Goal: Check status: Check status

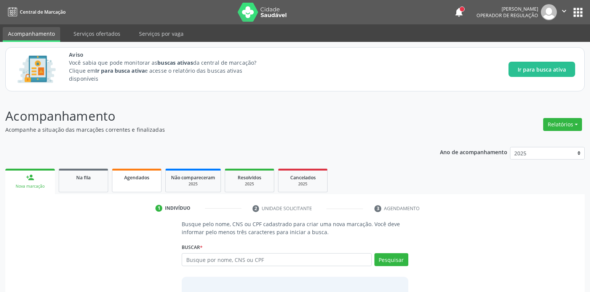
click at [152, 171] on link "Agendados" at bounding box center [136, 181] width 49 height 24
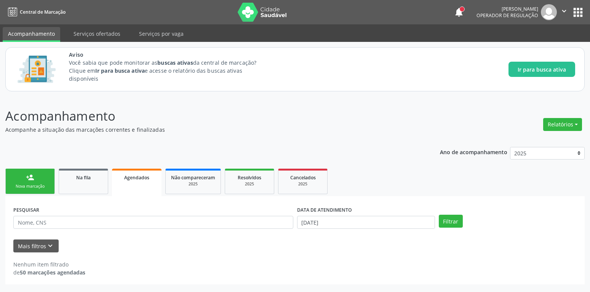
click at [141, 171] on link "Agendados" at bounding box center [136, 182] width 49 height 27
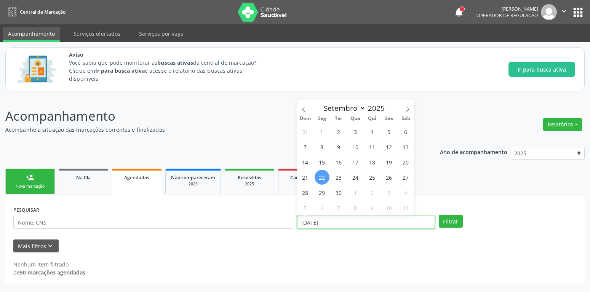
click at [334, 222] on input "[DATE]" at bounding box center [366, 222] width 138 height 13
click at [407, 160] on span "20" at bounding box center [405, 162] width 15 height 15
type input "[DATE]"
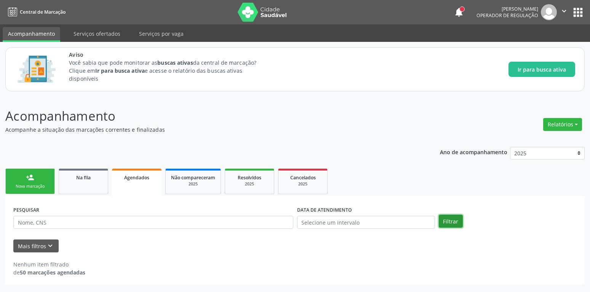
click at [451, 222] on button "Filtrar" at bounding box center [451, 221] width 24 height 13
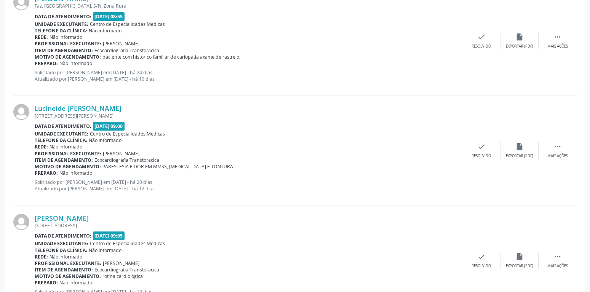
scroll to position [1665, 0]
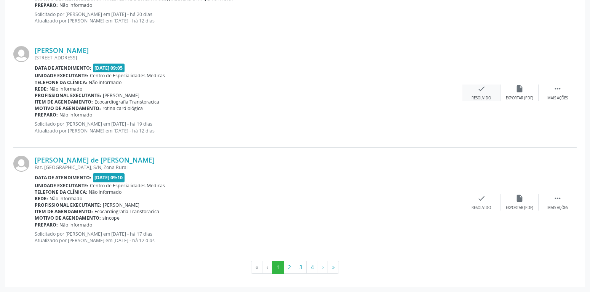
click at [483, 90] on icon "check" at bounding box center [481, 89] width 8 height 8
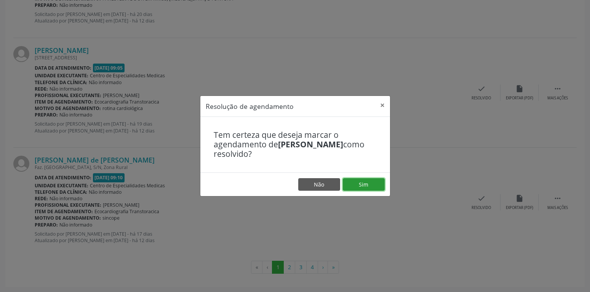
click at [358, 184] on button "Sim" at bounding box center [364, 184] width 42 height 13
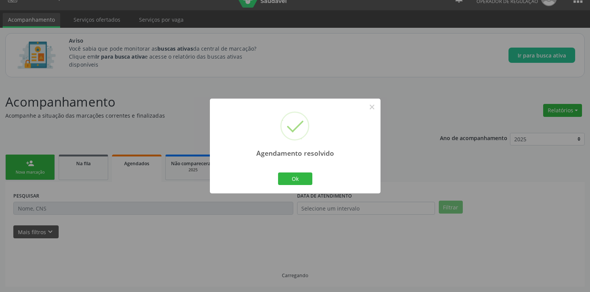
scroll to position [14, 0]
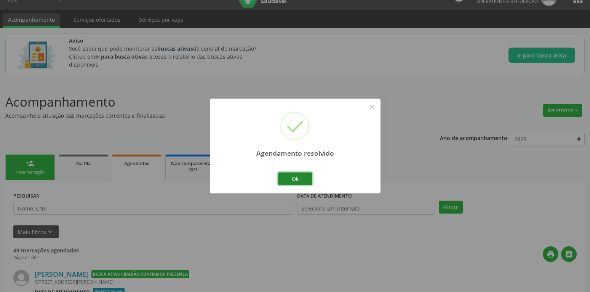
click at [291, 183] on button "Ok" at bounding box center [295, 178] width 34 height 13
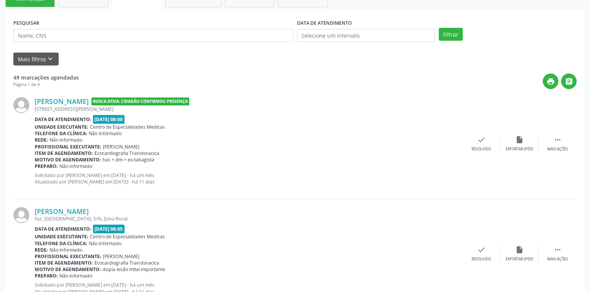
scroll to position [194, 0]
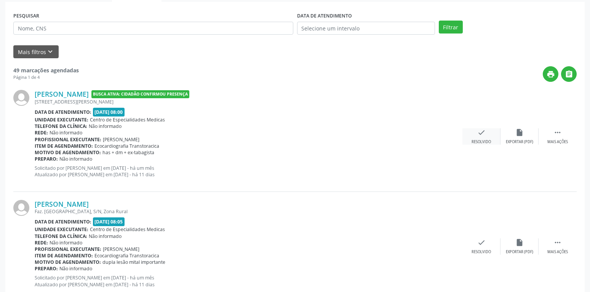
click at [480, 133] on icon "check" at bounding box center [481, 132] width 8 height 8
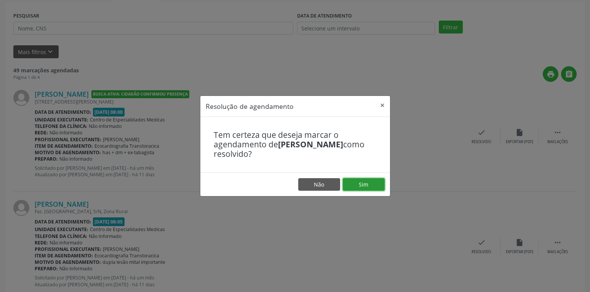
click at [382, 183] on button "Sim" at bounding box center [364, 184] width 42 height 13
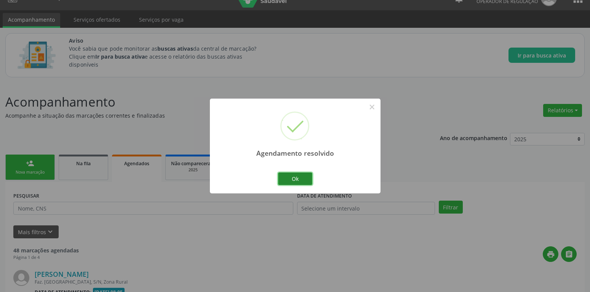
click at [297, 176] on button "Ok" at bounding box center [295, 178] width 34 height 13
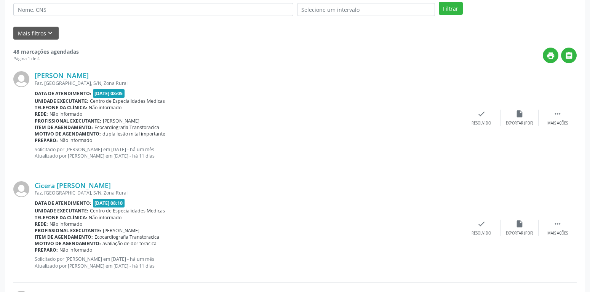
scroll to position [247, 0]
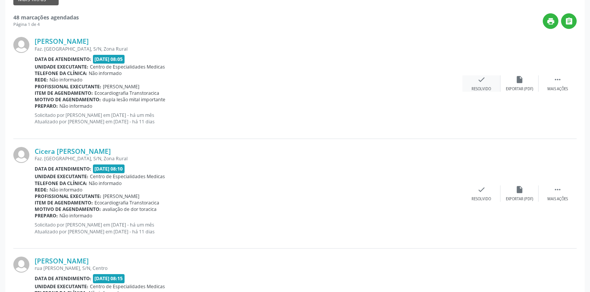
click at [479, 79] on icon "check" at bounding box center [481, 79] width 8 height 8
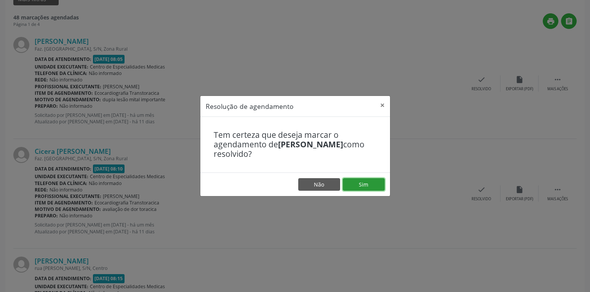
click at [350, 182] on button "Sim" at bounding box center [364, 184] width 42 height 13
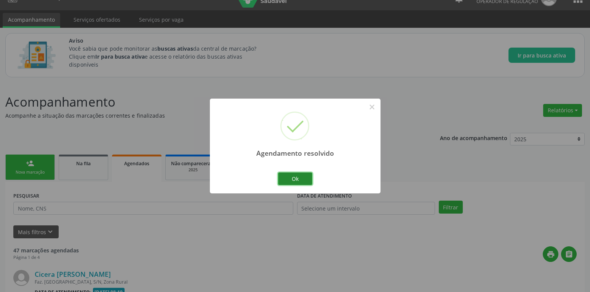
click at [302, 180] on button "Ok" at bounding box center [295, 178] width 34 height 13
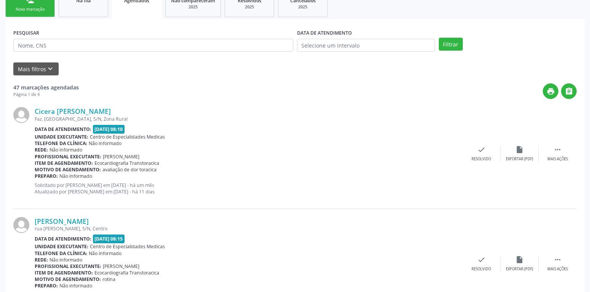
scroll to position [177, 0]
click at [479, 154] on icon "check" at bounding box center [481, 150] width 8 height 8
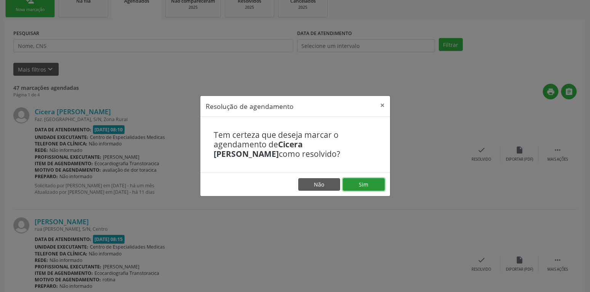
click at [369, 183] on button "Sim" at bounding box center [364, 184] width 42 height 13
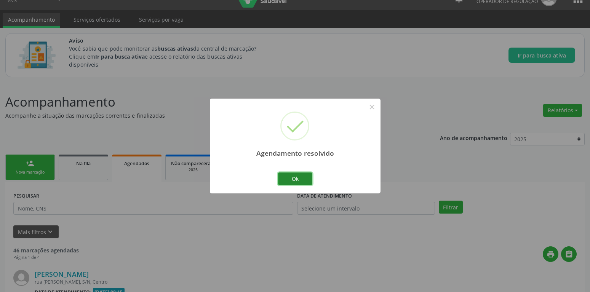
click at [296, 182] on button "Ok" at bounding box center [295, 178] width 34 height 13
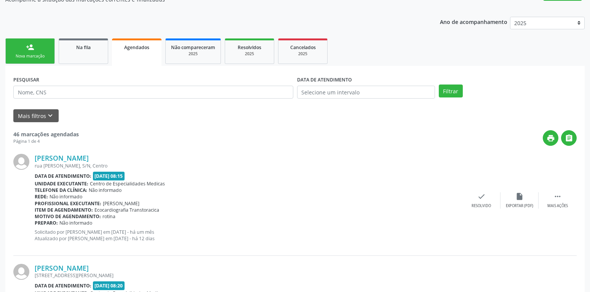
scroll to position [131, 0]
click at [483, 196] on icon "check" at bounding box center [481, 196] width 8 height 8
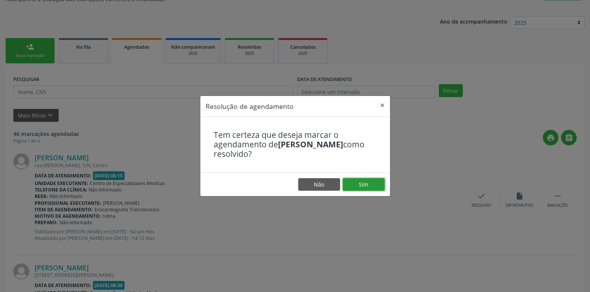
click at [373, 183] on button "Sim" at bounding box center [364, 184] width 42 height 13
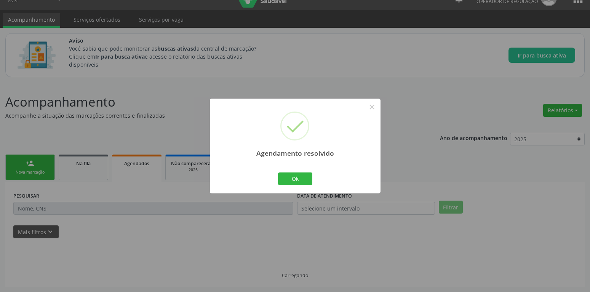
scroll to position [14, 0]
click at [298, 179] on button "Ok" at bounding box center [295, 178] width 34 height 13
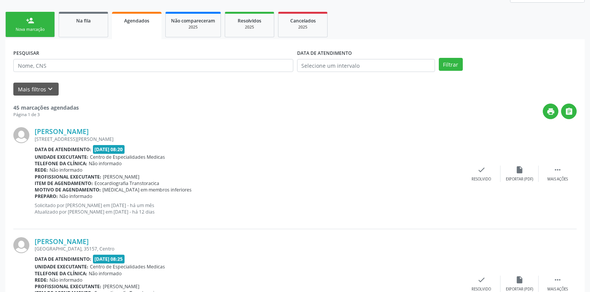
scroll to position [169, 0]
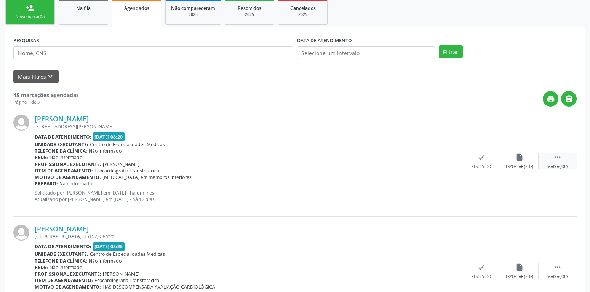
click at [560, 160] on icon "" at bounding box center [557, 157] width 8 height 8
click at [475, 157] on div "alarm_off Não compareceu" at bounding box center [481, 161] width 38 height 16
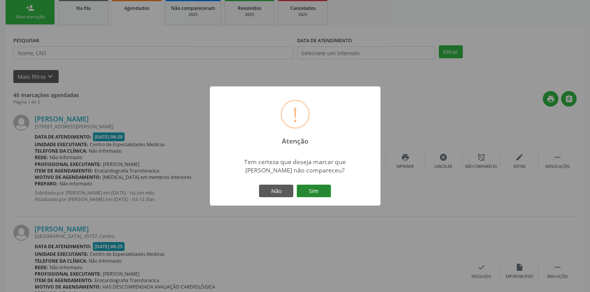
click at [320, 188] on button "Sim" at bounding box center [314, 191] width 34 height 13
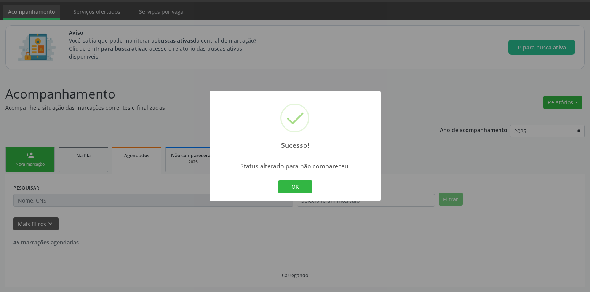
scroll to position [22, 0]
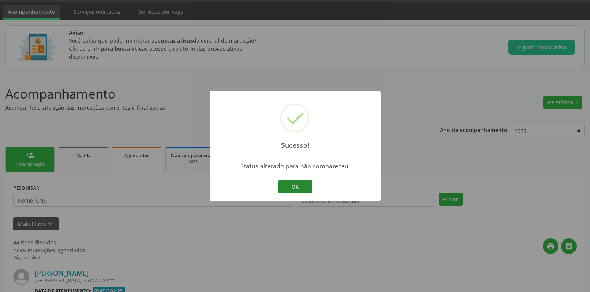
click at [306, 185] on button "OK" at bounding box center [295, 186] width 34 height 13
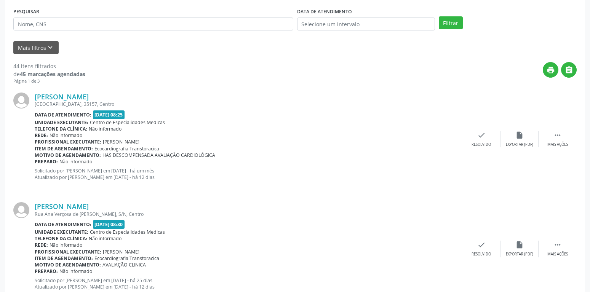
scroll to position [233, 0]
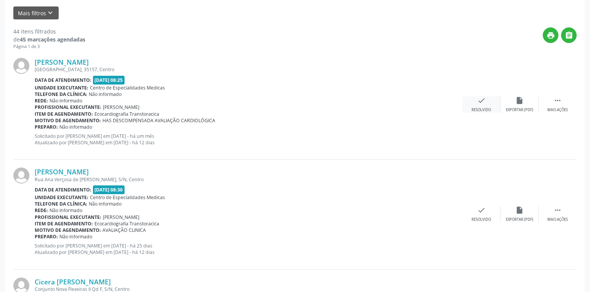
click at [483, 99] on icon "check" at bounding box center [481, 100] width 8 height 8
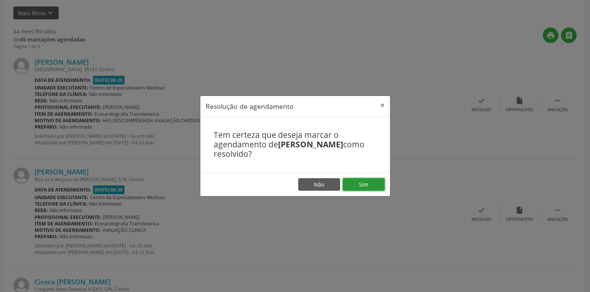
click at [353, 185] on button "Sim" at bounding box center [364, 184] width 42 height 13
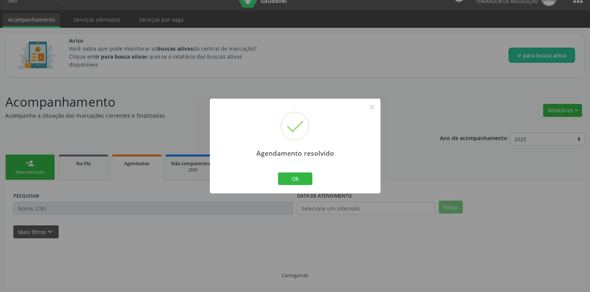
scroll to position [14, 0]
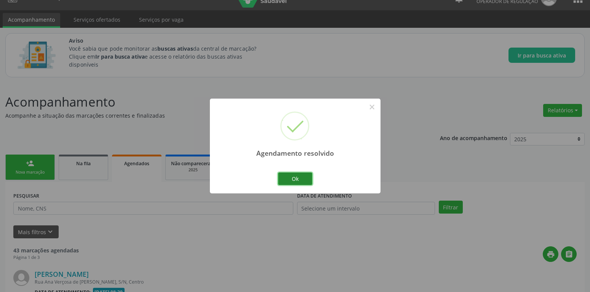
click at [300, 178] on button "Ok" at bounding box center [295, 178] width 34 height 13
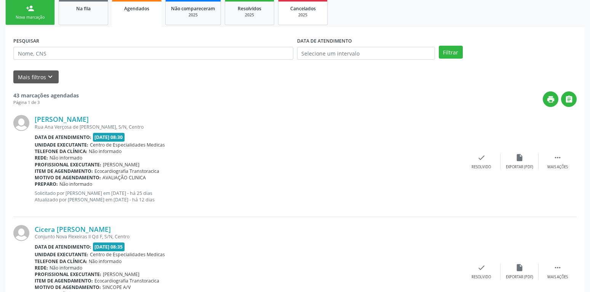
scroll to position [169, 0]
click at [482, 158] on icon "check" at bounding box center [481, 157] width 8 height 8
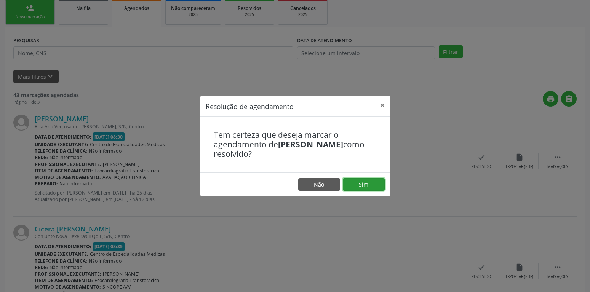
click at [357, 181] on button "Sim" at bounding box center [364, 184] width 42 height 13
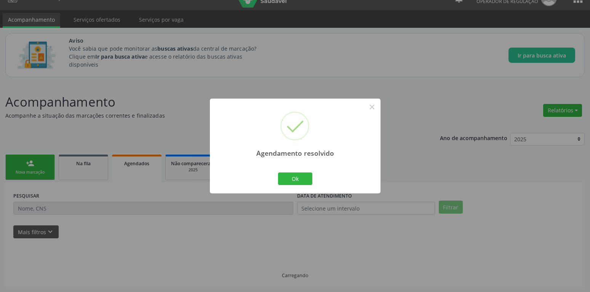
scroll to position [14, 0]
click at [287, 178] on button "Ok" at bounding box center [295, 178] width 34 height 13
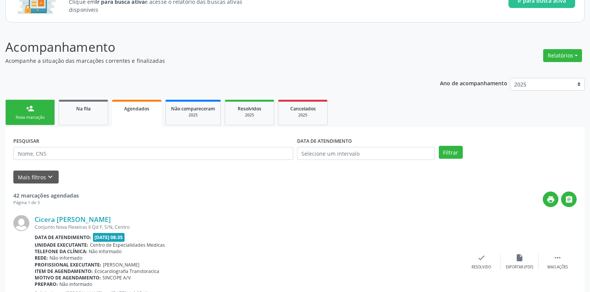
scroll to position [208, 0]
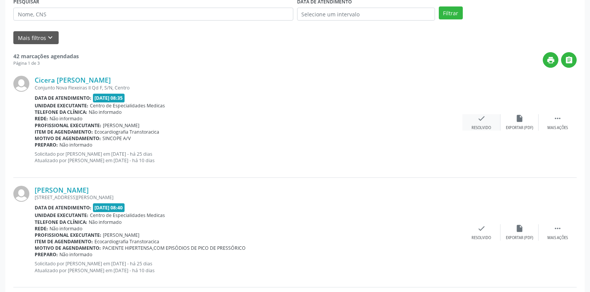
click at [479, 120] on icon "check" at bounding box center [481, 118] width 8 height 8
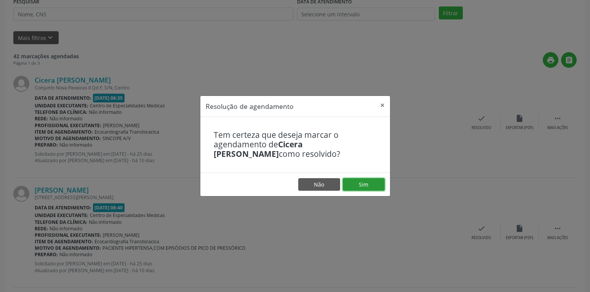
click at [381, 187] on button "Sim" at bounding box center [364, 184] width 42 height 13
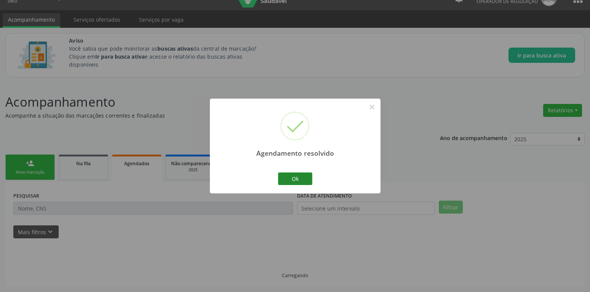
scroll to position [14, 0]
click at [306, 179] on button "Ok" at bounding box center [295, 178] width 34 height 13
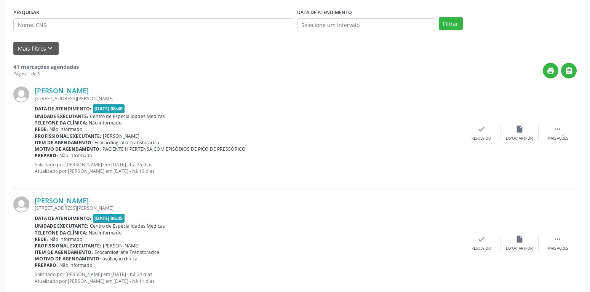
scroll to position [208, 0]
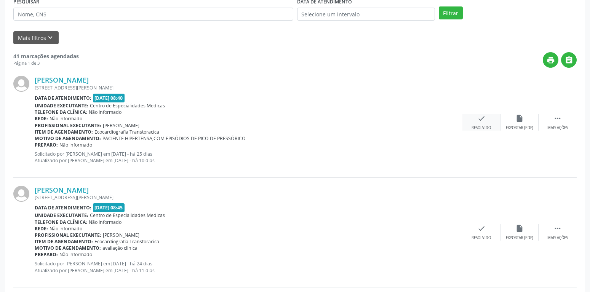
click at [480, 118] on icon "check" at bounding box center [481, 118] width 8 height 8
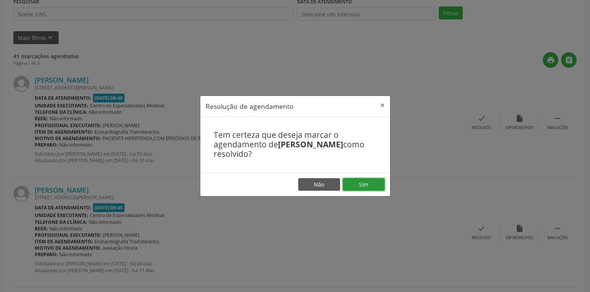
click at [359, 186] on button "Sim" at bounding box center [364, 184] width 42 height 13
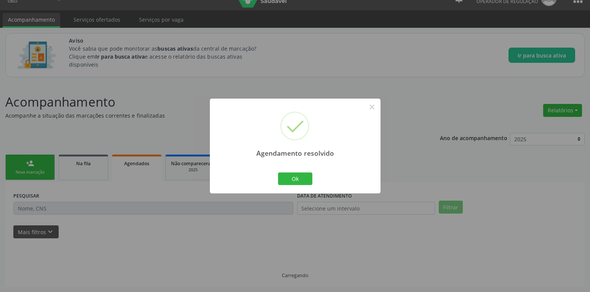
scroll to position [14, 0]
click at [295, 176] on button "Ok" at bounding box center [295, 178] width 34 height 13
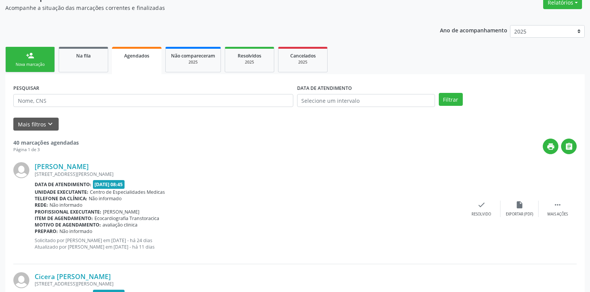
scroll to position [99, 0]
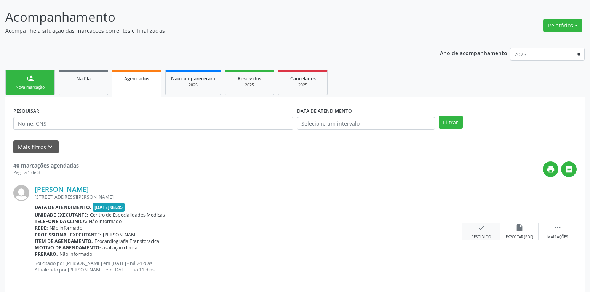
click at [476, 226] on div "check Resolvido" at bounding box center [481, 231] width 38 height 16
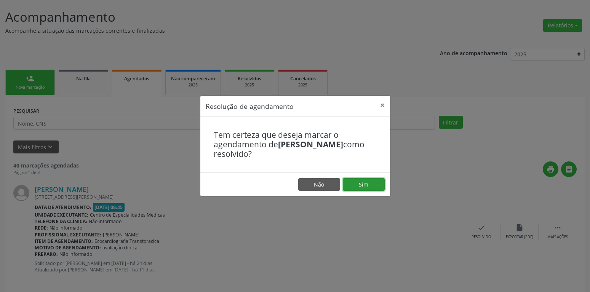
click at [375, 184] on button "Sim" at bounding box center [364, 184] width 42 height 13
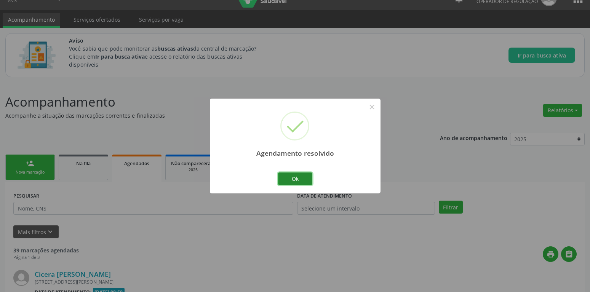
click at [290, 176] on button "Ok" at bounding box center [295, 178] width 34 height 13
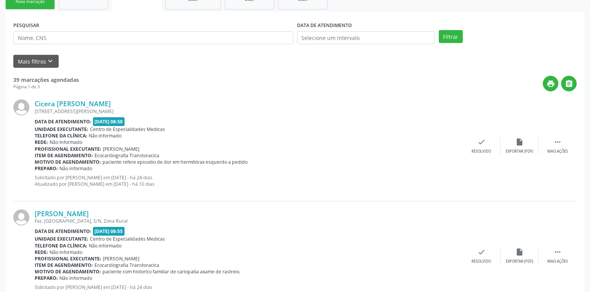
scroll to position [208, 0]
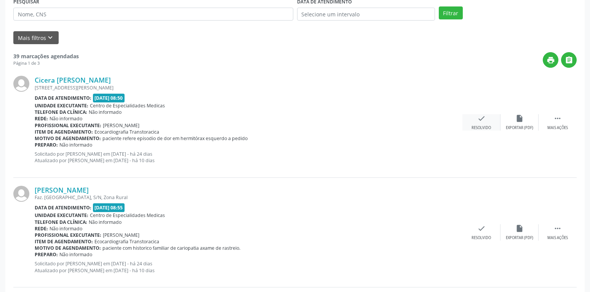
click at [485, 124] on div "check Resolvido" at bounding box center [481, 122] width 38 height 16
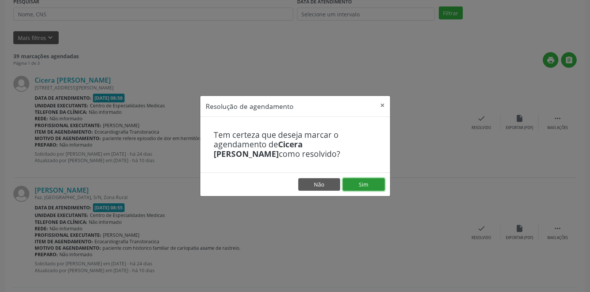
click at [361, 184] on button "Sim" at bounding box center [364, 184] width 42 height 13
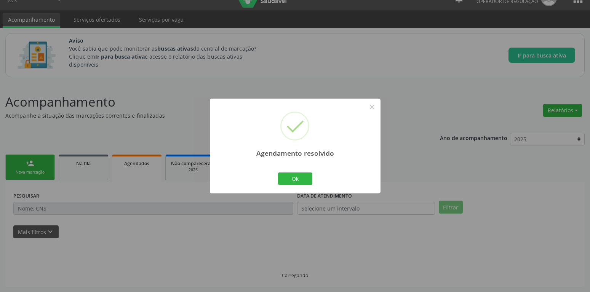
scroll to position [14, 0]
click at [305, 178] on button "Ok" at bounding box center [295, 178] width 34 height 13
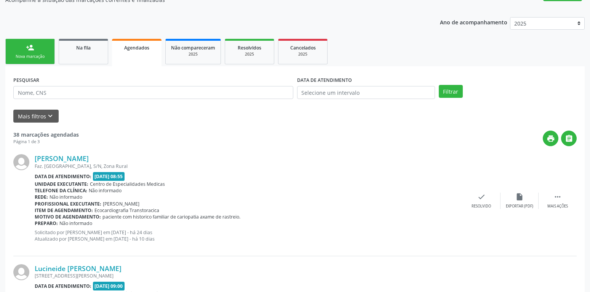
scroll to position [131, 0]
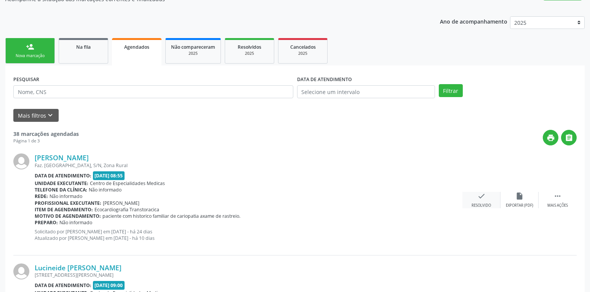
click at [483, 193] on icon "check" at bounding box center [481, 196] width 8 height 8
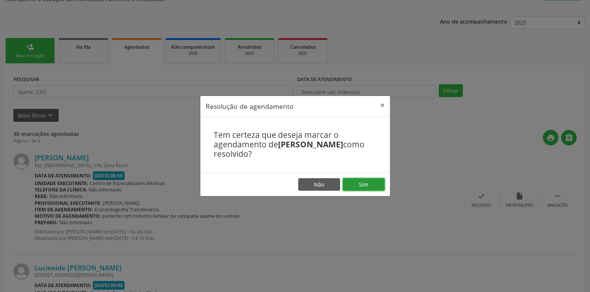
click at [374, 186] on button "Sim" at bounding box center [364, 184] width 42 height 13
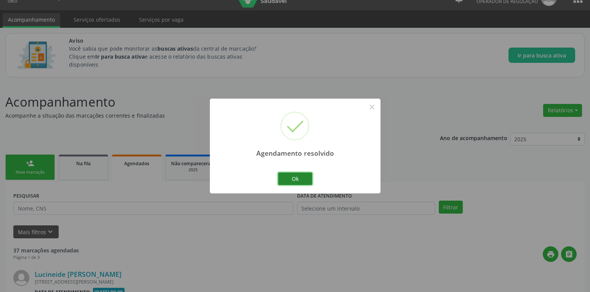
click at [311, 176] on button "Ok" at bounding box center [295, 178] width 34 height 13
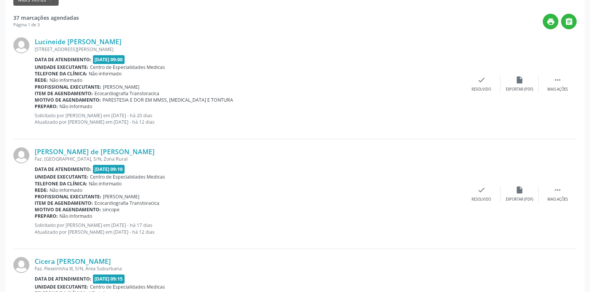
scroll to position [247, 0]
click at [481, 81] on icon "check" at bounding box center [481, 79] width 8 height 8
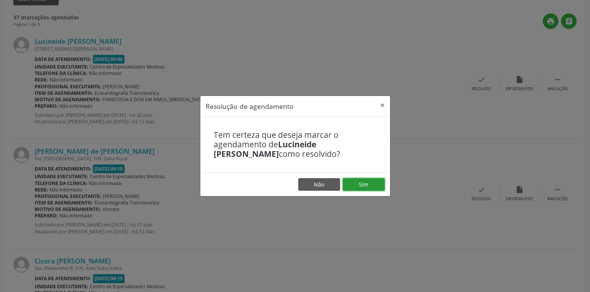
click at [362, 181] on button "Sim" at bounding box center [364, 184] width 42 height 13
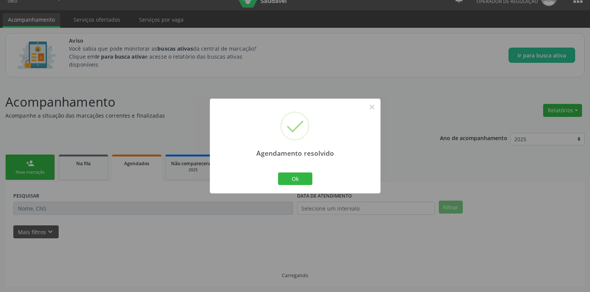
scroll to position [14, 0]
click at [297, 179] on button "Ok" at bounding box center [295, 178] width 34 height 13
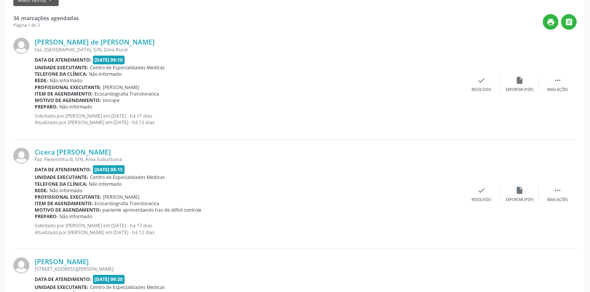
scroll to position [247, 0]
click at [480, 75] on div "[PERSON_NAME] de [PERSON_NAME] Faz. [GEOGRAPHIC_DATA], S/N, Zona Rural Data de …" at bounding box center [294, 84] width 563 height 110
click at [479, 84] on icon "check" at bounding box center [481, 79] width 8 height 8
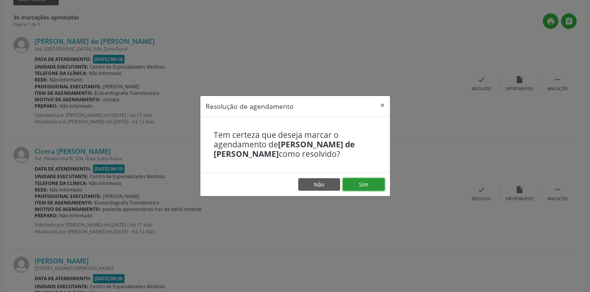
click at [370, 180] on button "Sim" at bounding box center [364, 184] width 42 height 13
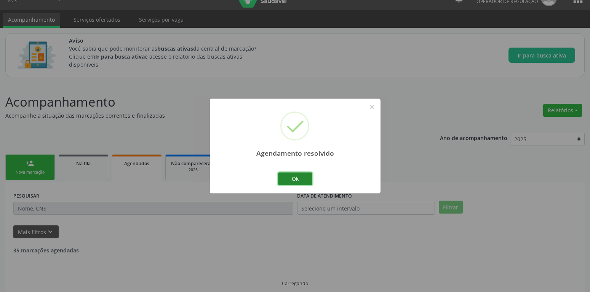
click at [294, 177] on button "Ok" at bounding box center [295, 178] width 34 height 13
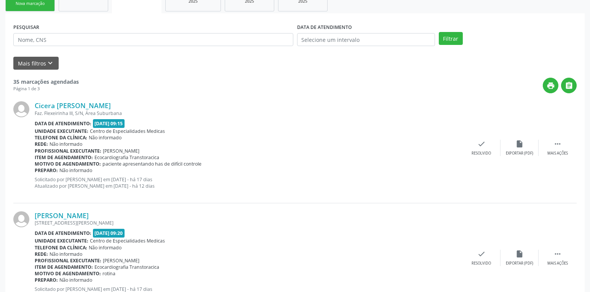
scroll to position [208, 0]
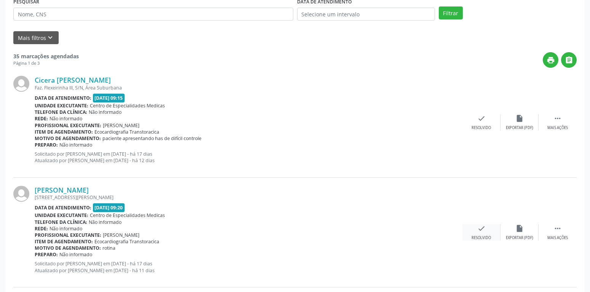
click at [482, 228] on icon "check" at bounding box center [481, 228] width 8 height 8
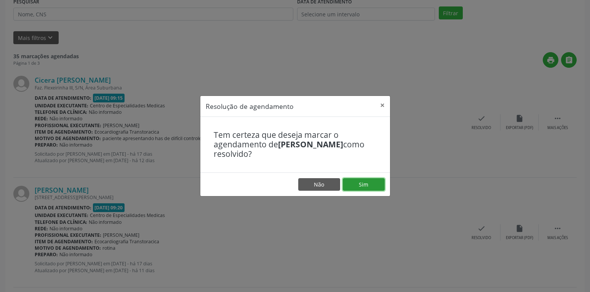
click at [367, 182] on button "Sim" at bounding box center [364, 184] width 42 height 13
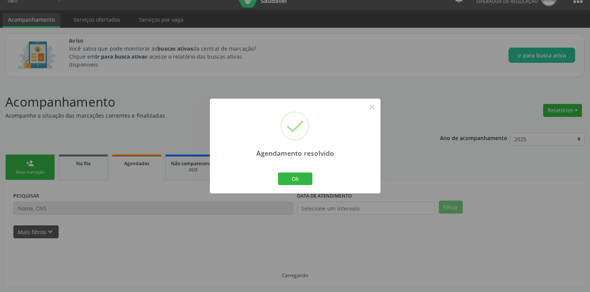
scroll to position [14, 0]
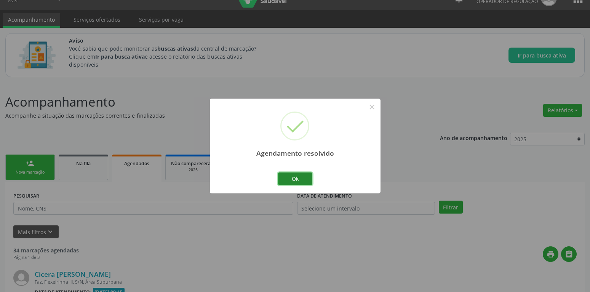
click at [302, 184] on button "Ok" at bounding box center [295, 178] width 34 height 13
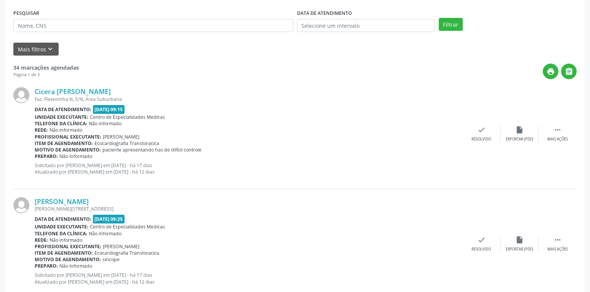
scroll to position [208, 0]
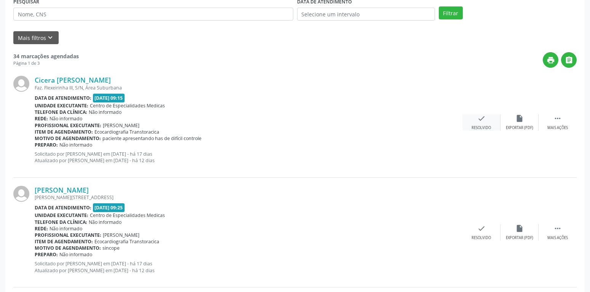
click at [482, 118] on icon "check" at bounding box center [481, 118] width 8 height 8
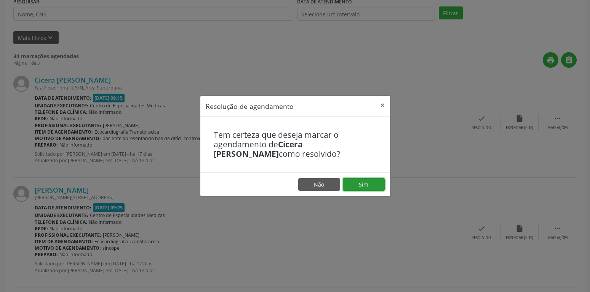
click at [352, 185] on button "Sim" at bounding box center [364, 184] width 42 height 13
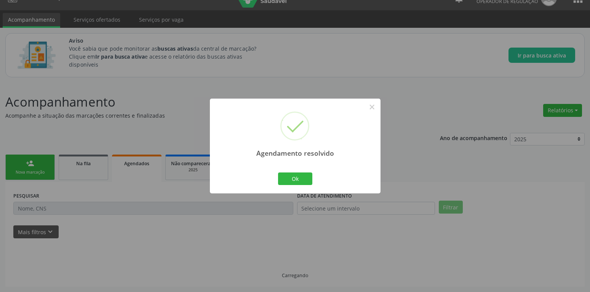
scroll to position [14, 0]
click at [305, 177] on button "Ok" at bounding box center [295, 178] width 34 height 13
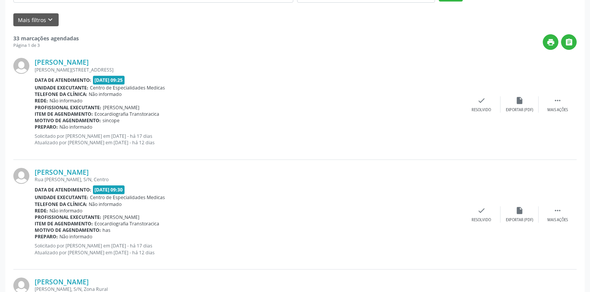
scroll to position [247, 0]
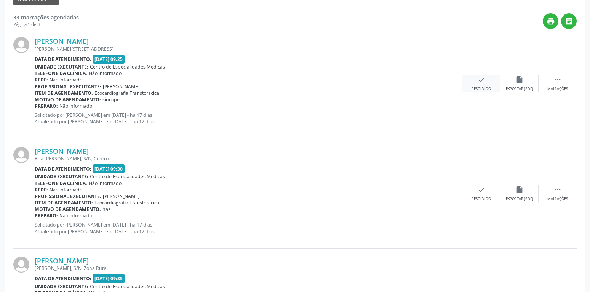
click at [484, 82] on icon "check" at bounding box center [481, 79] width 8 height 8
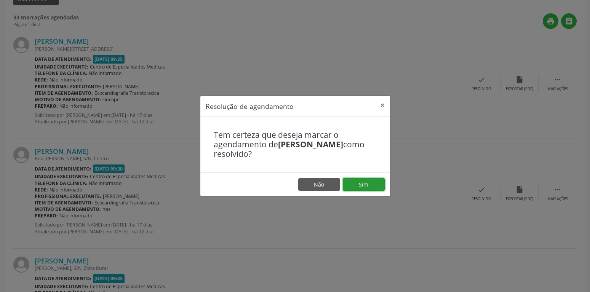
click at [359, 182] on button "Sim" at bounding box center [364, 184] width 42 height 13
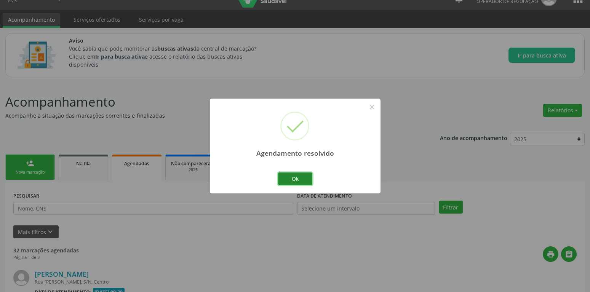
click at [295, 178] on button "Ok" at bounding box center [295, 178] width 34 height 13
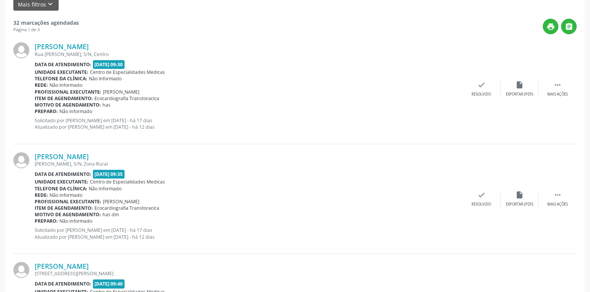
scroll to position [247, 0]
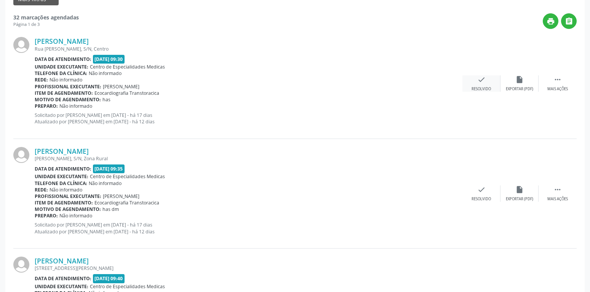
click at [477, 83] on div "check Resolvido" at bounding box center [481, 83] width 38 height 16
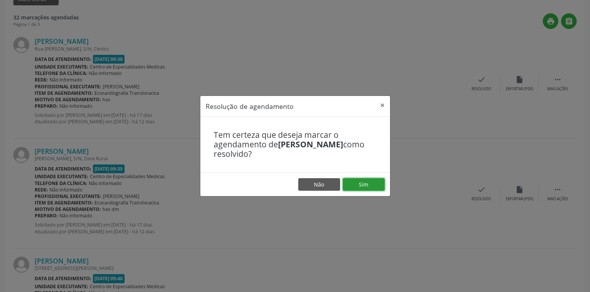
click at [373, 185] on button "Sim" at bounding box center [364, 184] width 42 height 13
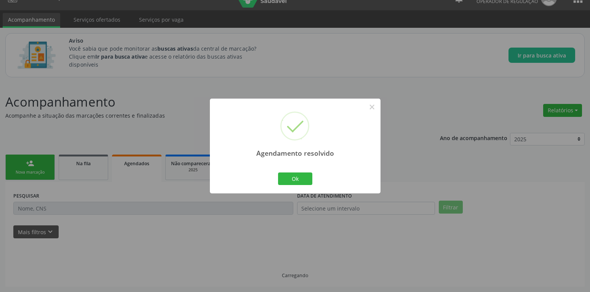
scroll to position [14, 0]
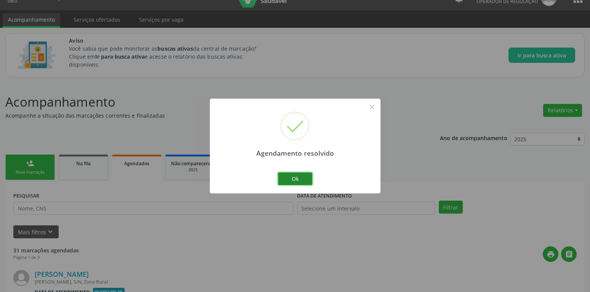
click at [294, 183] on button "Ok" at bounding box center [295, 178] width 34 height 13
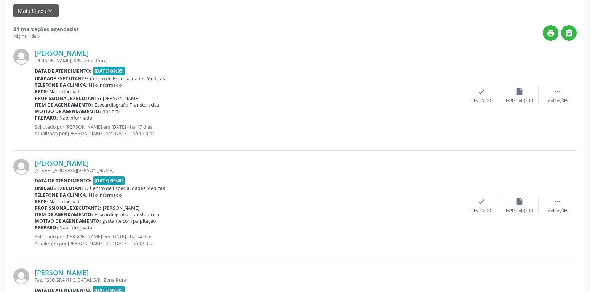
scroll to position [247, 0]
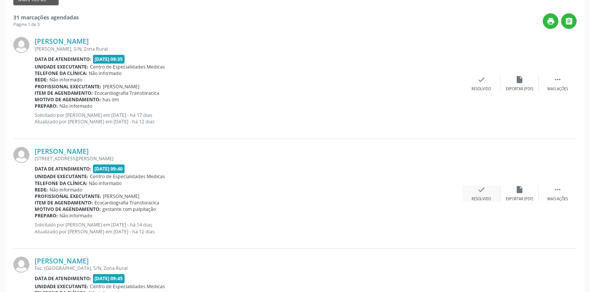
click at [481, 190] on icon "check" at bounding box center [481, 189] width 8 height 8
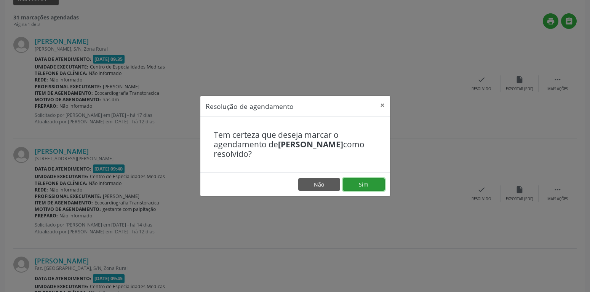
click at [382, 184] on button "Sim" at bounding box center [364, 184] width 42 height 13
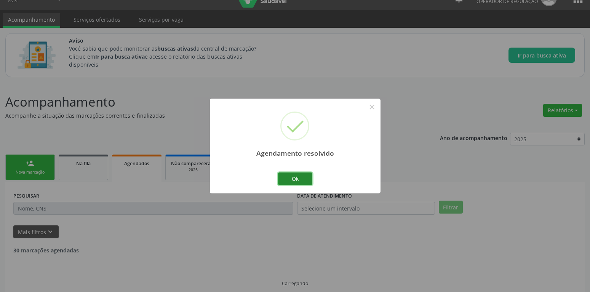
click at [298, 174] on button "Ok" at bounding box center [295, 178] width 34 height 13
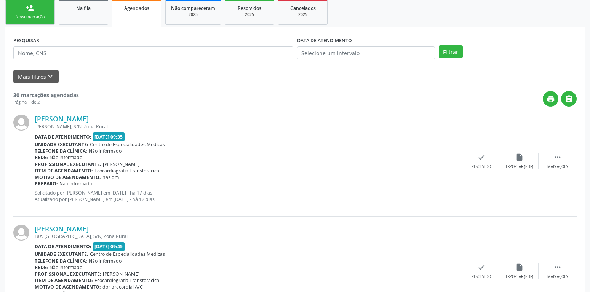
scroll to position [208, 0]
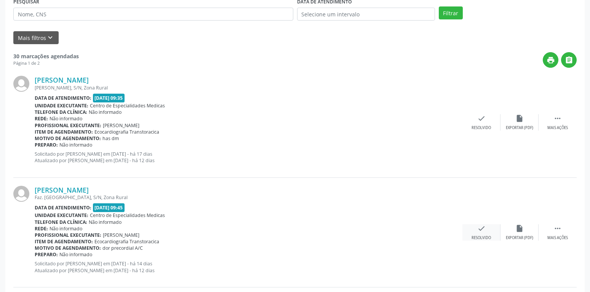
click at [479, 231] on icon "check" at bounding box center [481, 228] width 8 height 8
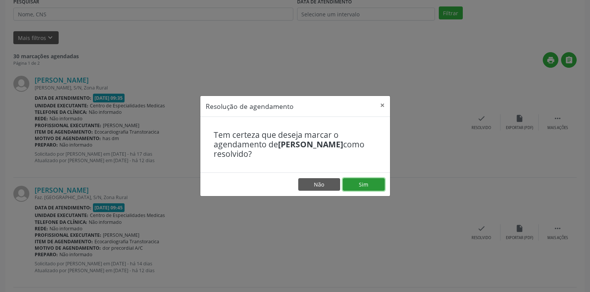
click at [378, 187] on button "Sim" at bounding box center [364, 184] width 42 height 13
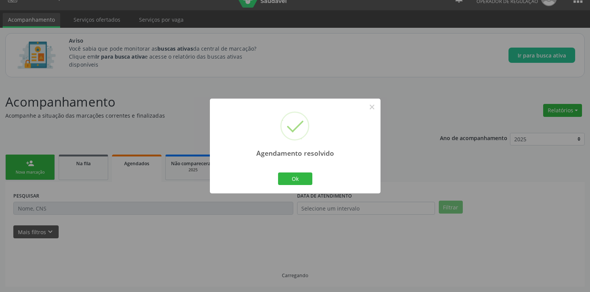
scroll to position [14, 0]
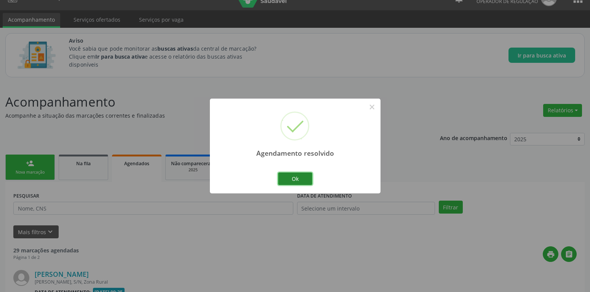
click at [295, 179] on button "Ok" at bounding box center [295, 178] width 34 height 13
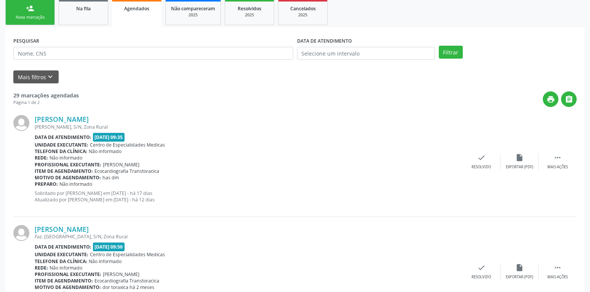
scroll to position [169, 0]
click at [476, 160] on div "check Resolvido" at bounding box center [481, 161] width 38 height 16
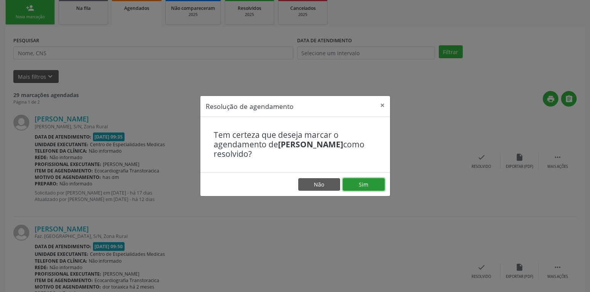
click at [370, 184] on button "Sim" at bounding box center [364, 184] width 42 height 13
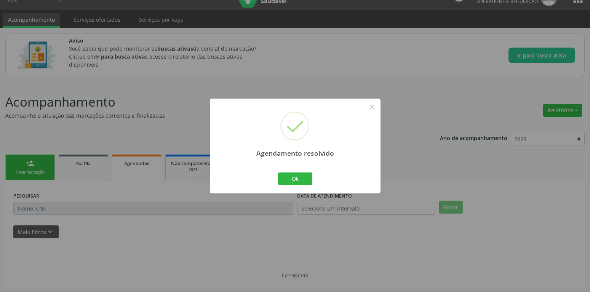
scroll to position [14, 0]
click at [292, 175] on button "Ok" at bounding box center [295, 178] width 34 height 13
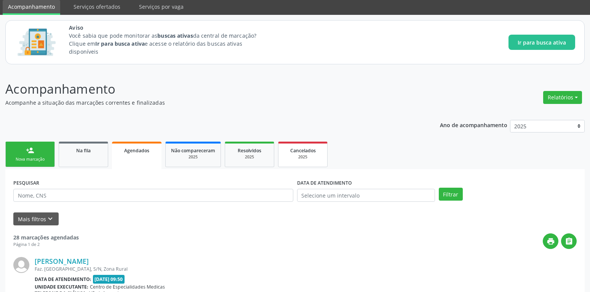
scroll to position [169, 0]
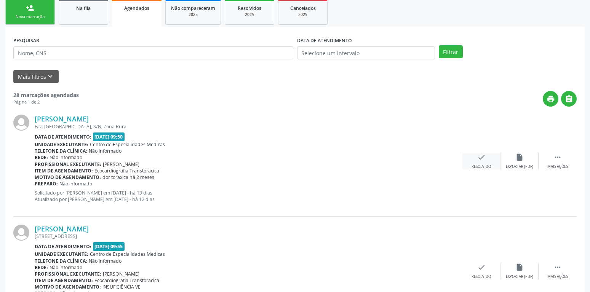
click at [477, 158] on icon "check" at bounding box center [481, 157] width 8 height 8
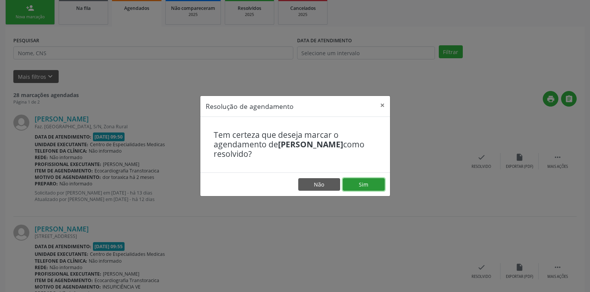
click at [365, 183] on button "Sim" at bounding box center [364, 184] width 42 height 13
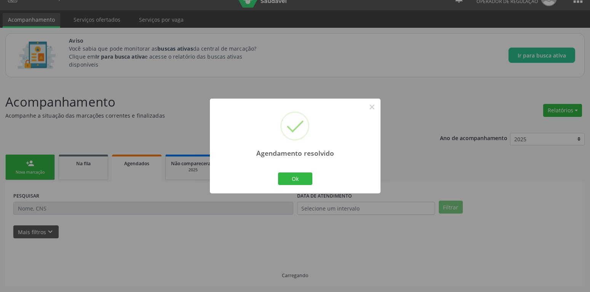
scroll to position [14, 0]
click at [306, 174] on button "Ok" at bounding box center [295, 178] width 34 height 13
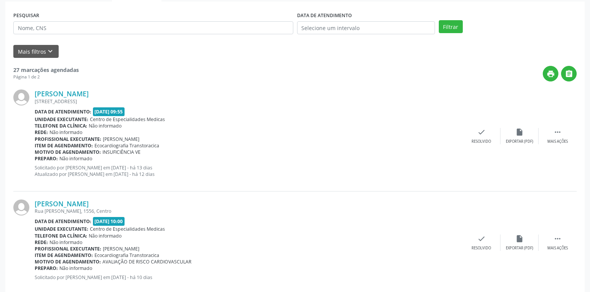
scroll to position [208, 0]
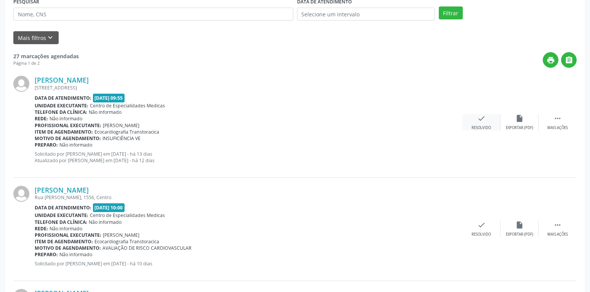
click at [477, 120] on icon "check" at bounding box center [481, 118] width 8 height 8
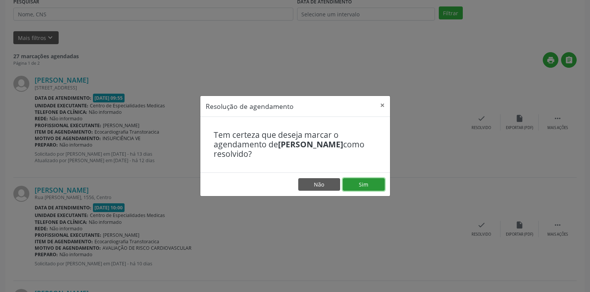
click at [368, 187] on button "Sim" at bounding box center [364, 184] width 42 height 13
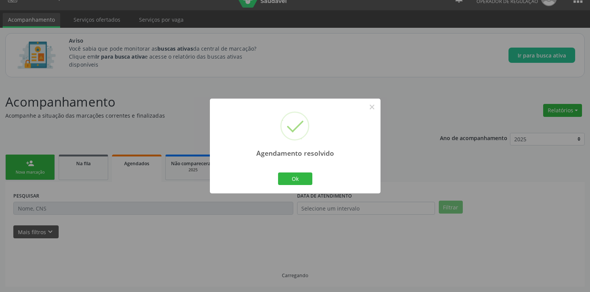
scroll to position [14, 0]
click at [302, 180] on button "Ok" at bounding box center [295, 178] width 34 height 13
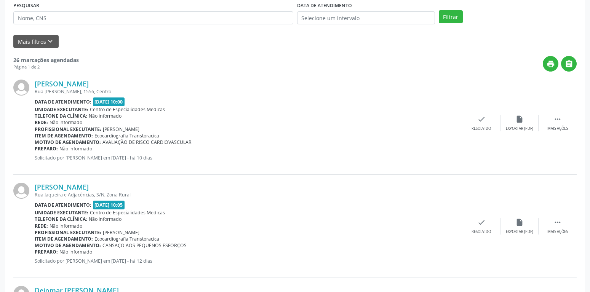
scroll to position [208, 0]
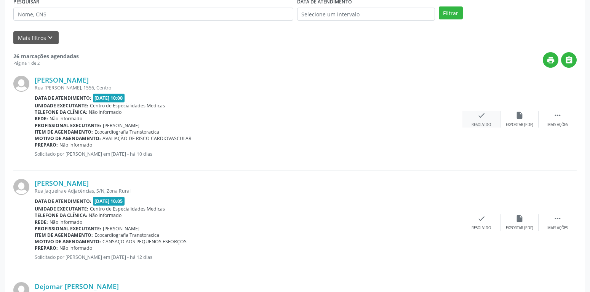
click at [484, 117] on icon "check" at bounding box center [481, 115] width 8 height 8
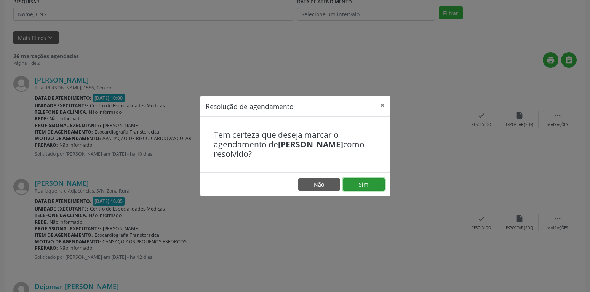
click at [374, 187] on button "Sim" at bounding box center [364, 184] width 42 height 13
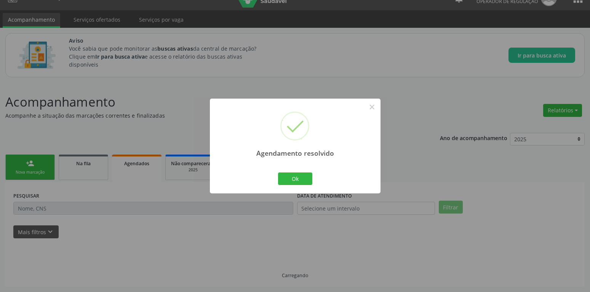
scroll to position [14, 0]
click at [306, 179] on button "Ok" at bounding box center [295, 178] width 34 height 13
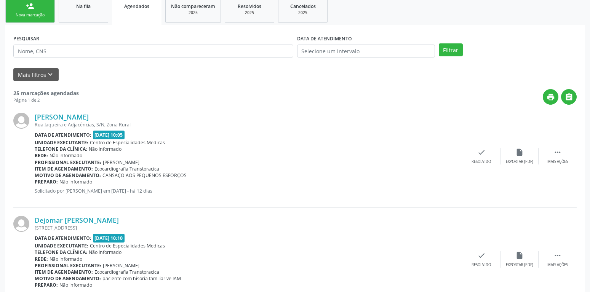
scroll to position [208, 0]
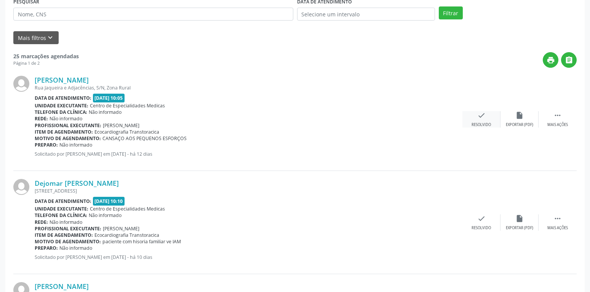
click at [487, 117] on div "check Resolvido" at bounding box center [481, 119] width 38 height 16
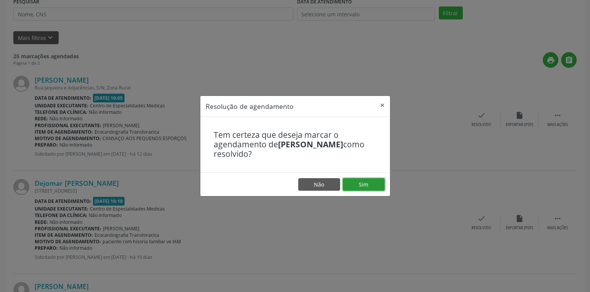
click at [377, 183] on button "Sim" at bounding box center [364, 184] width 42 height 13
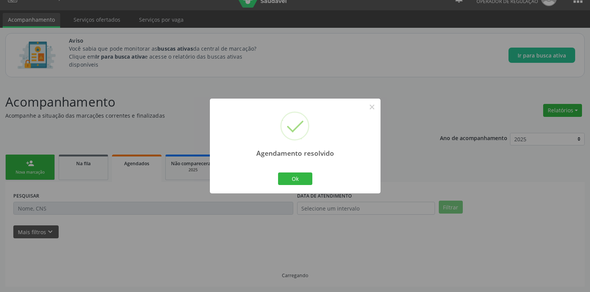
scroll to position [14, 0]
click at [302, 177] on button "Ok" at bounding box center [295, 178] width 34 height 13
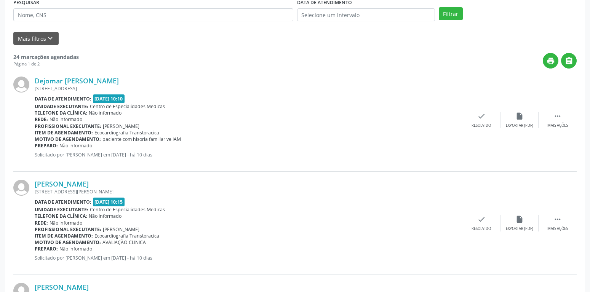
scroll to position [208, 0]
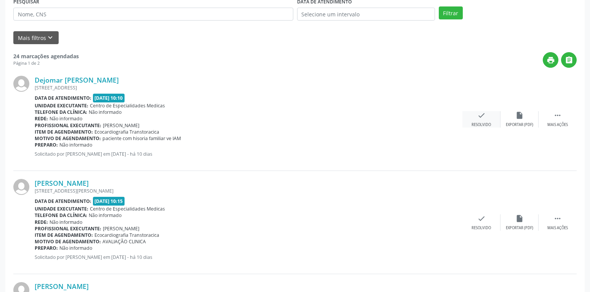
click at [479, 118] on icon "check" at bounding box center [481, 115] width 8 height 8
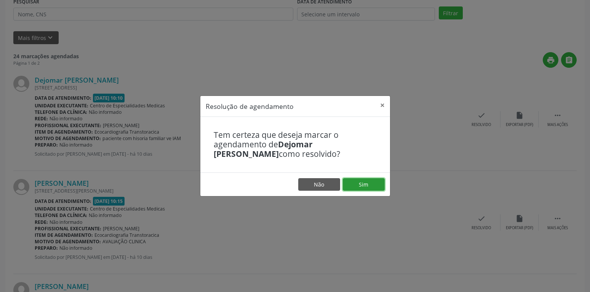
click at [359, 187] on button "Sim" at bounding box center [364, 184] width 42 height 13
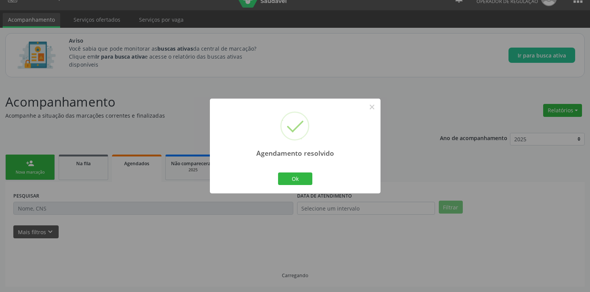
scroll to position [14, 0]
click at [290, 177] on button "Ok" at bounding box center [295, 178] width 34 height 13
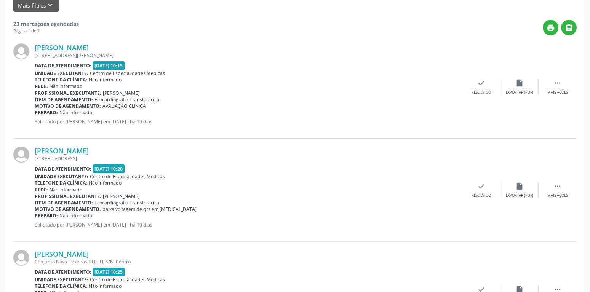
scroll to position [247, 0]
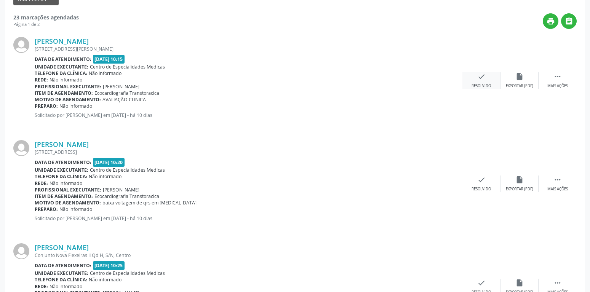
click at [482, 75] on icon "check" at bounding box center [481, 76] width 8 height 8
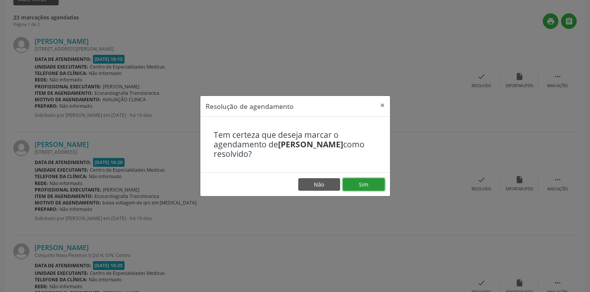
click at [364, 184] on button "Sim" at bounding box center [364, 184] width 42 height 13
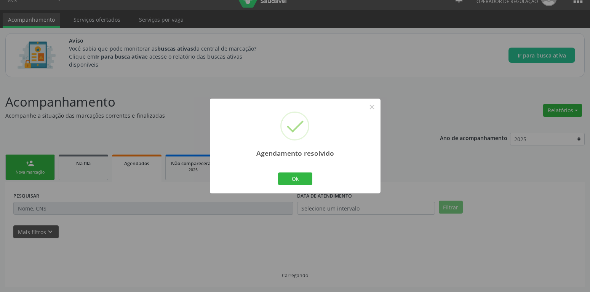
scroll to position [14, 0]
click at [310, 177] on button "Ok" at bounding box center [295, 178] width 34 height 13
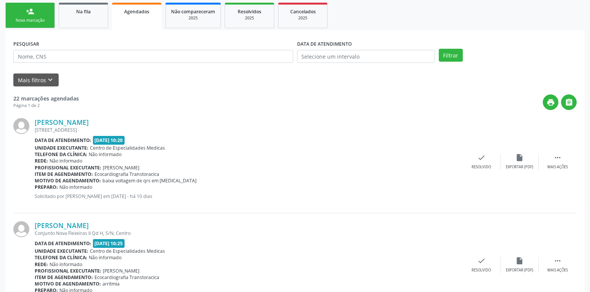
scroll to position [169, 0]
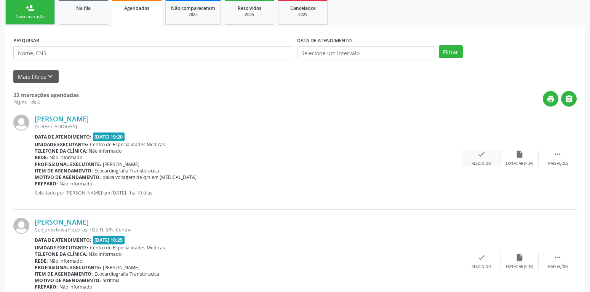
click at [480, 153] on icon "check" at bounding box center [481, 154] width 8 height 8
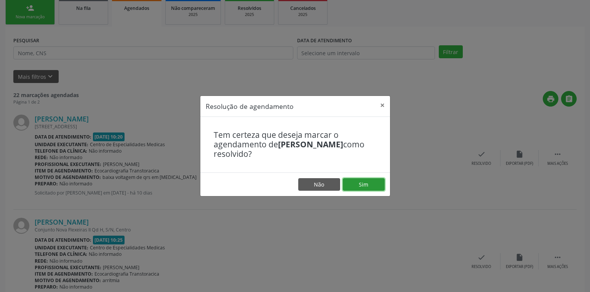
click at [367, 188] on button "Sim" at bounding box center [364, 184] width 42 height 13
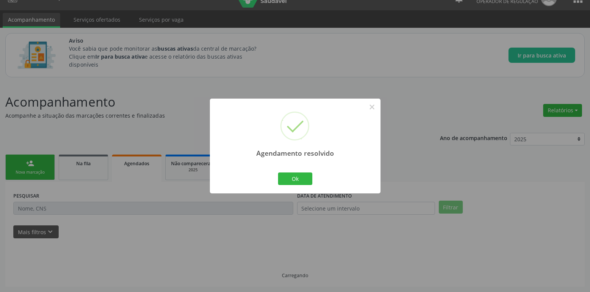
scroll to position [14, 0]
click at [302, 179] on button "Ok" at bounding box center [295, 178] width 34 height 13
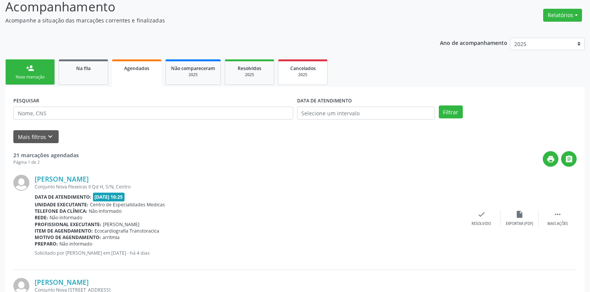
scroll to position [131, 0]
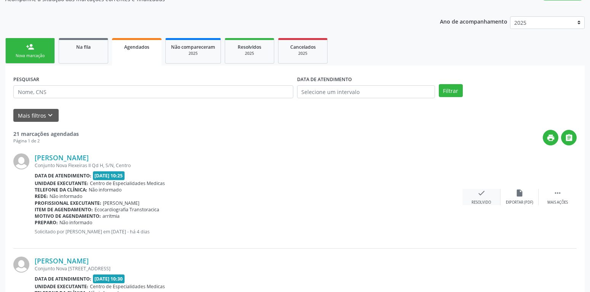
click at [481, 192] on icon "check" at bounding box center [481, 193] width 8 height 8
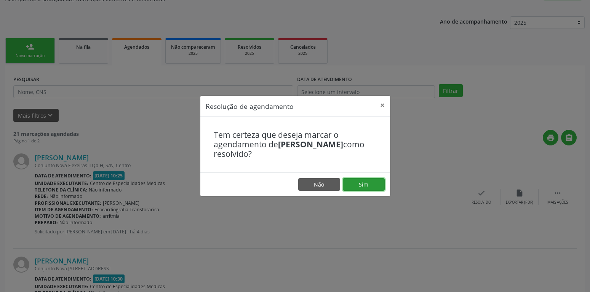
click at [376, 181] on button "Sim" at bounding box center [364, 184] width 42 height 13
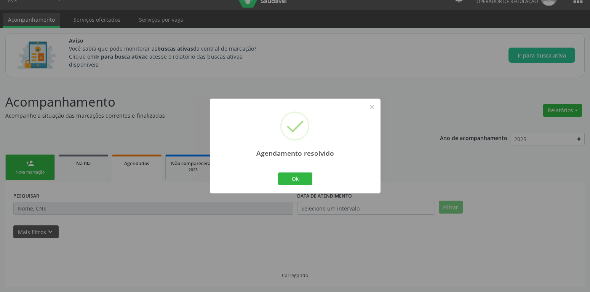
scroll to position [14, 0]
click at [292, 178] on button "Ok" at bounding box center [295, 178] width 34 height 13
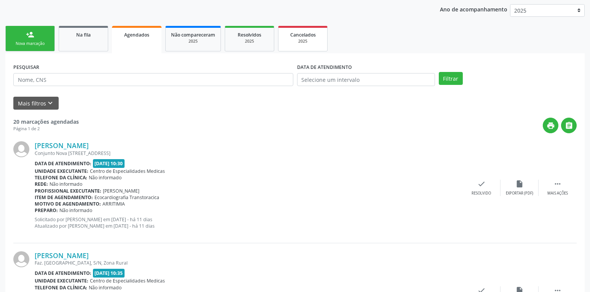
scroll to position [208, 0]
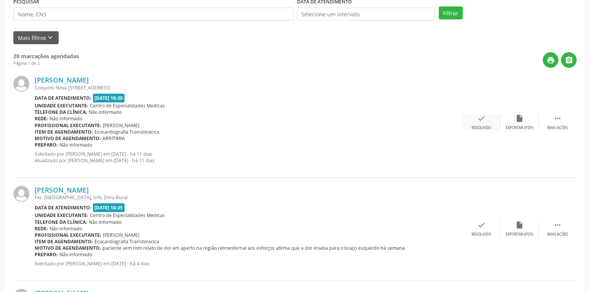
click at [481, 119] on icon "check" at bounding box center [481, 118] width 8 height 8
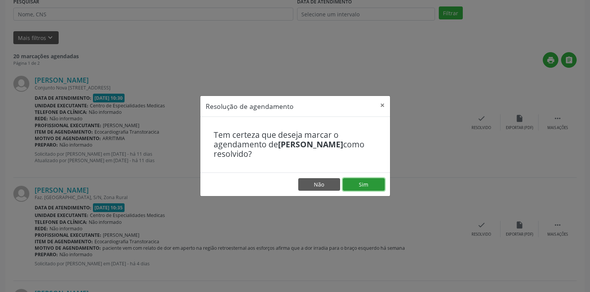
click at [365, 184] on button "Sim" at bounding box center [364, 184] width 42 height 13
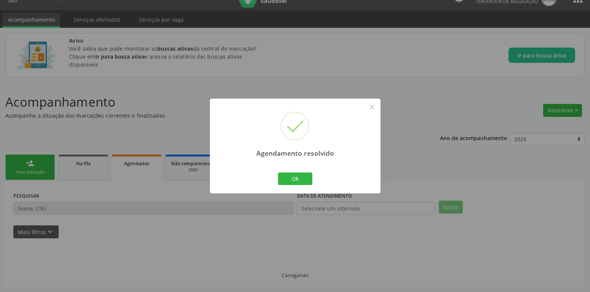
scroll to position [14, 0]
click at [297, 177] on button "Ok" at bounding box center [295, 178] width 34 height 13
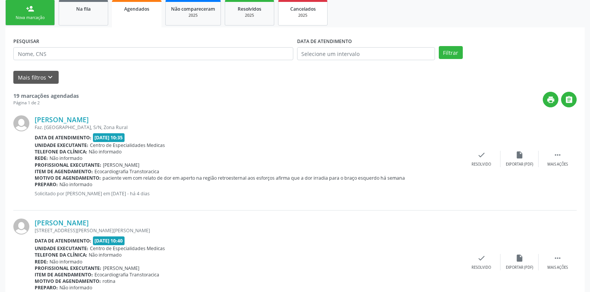
scroll to position [169, 0]
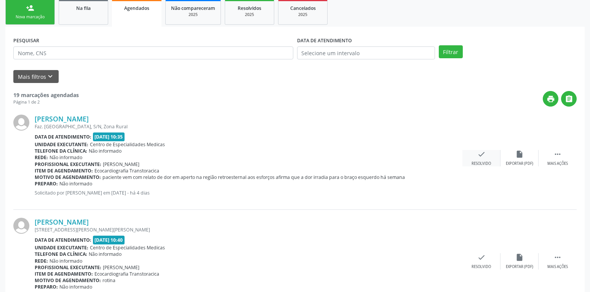
click at [483, 153] on icon "check" at bounding box center [481, 154] width 8 height 8
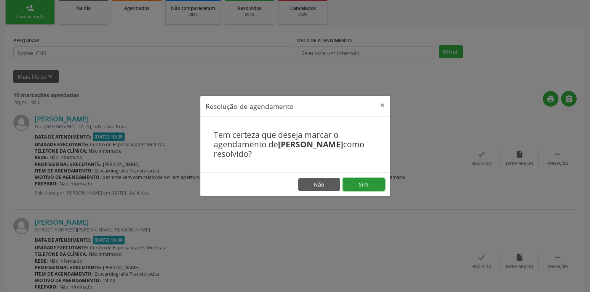
click at [380, 187] on button "Sim" at bounding box center [364, 184] width 42 height 13
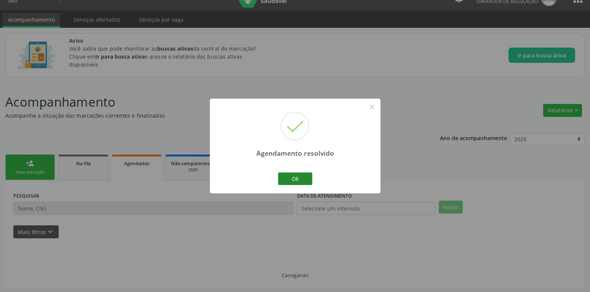
scroll to position [14, 0]
click at [289, 176] on button "Ok" at bounding box center [295, 178] width 34 height 13
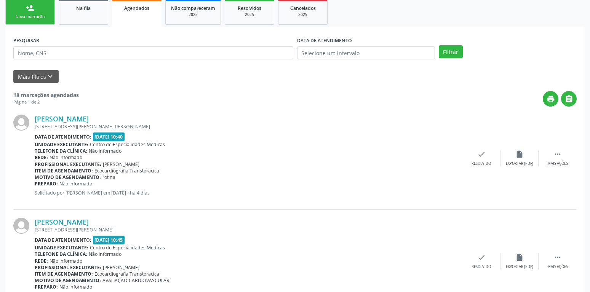
scroll to position [208, 0]
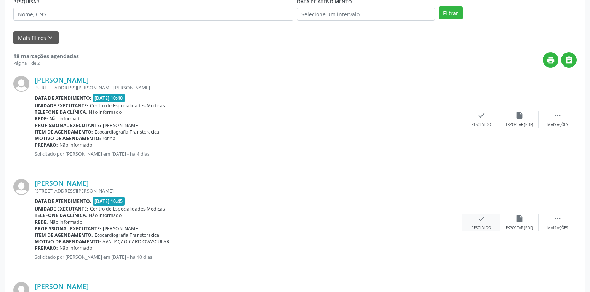
click at [482, 221] on icon "check" at bounding box center [481, 218] width 8 height 8
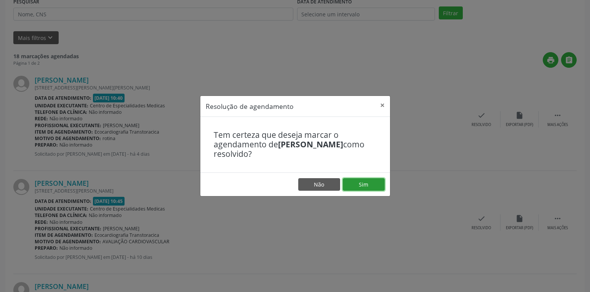
click at [348, 184] on button "Sim" at bounding box center [364, 184] width 42 height 13
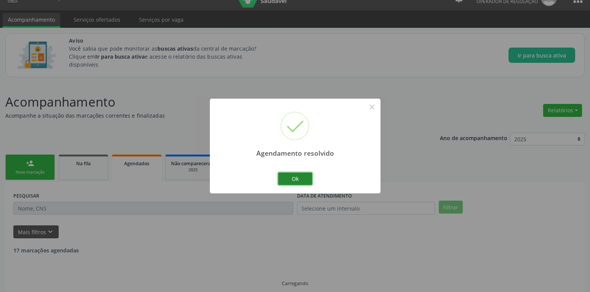
click at [300, 180] on button "Ok" at bounding box center [295, 178] width 34 height 13
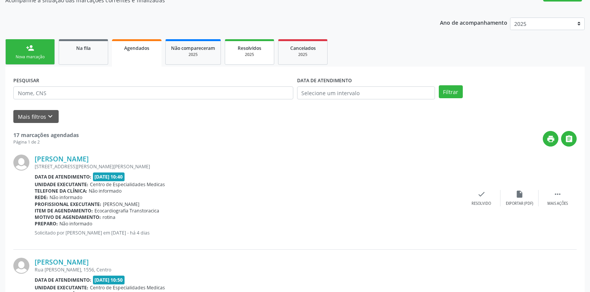
scroll to position [131, 0]
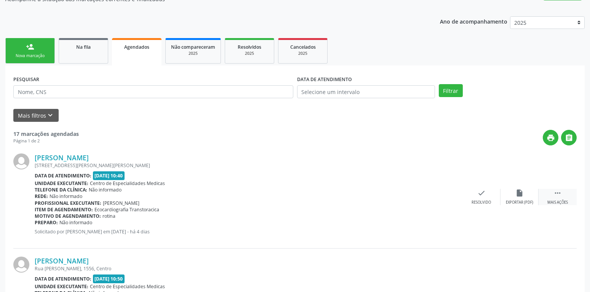
click at [552, 192] on div " Mais ações" at bounding box center [557, 197] width 38 height 16
click at [479, 194] on icon "alarm_off" at bounding box center [481, 193] width 8 height 8
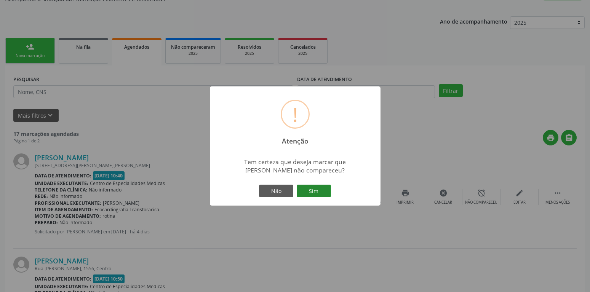
click at [314, 190] on button "Sim" at bounding box center [314, 191] width 34 height 13
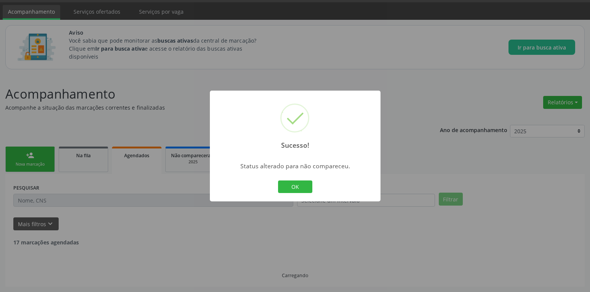
scroll to position [22, 0]
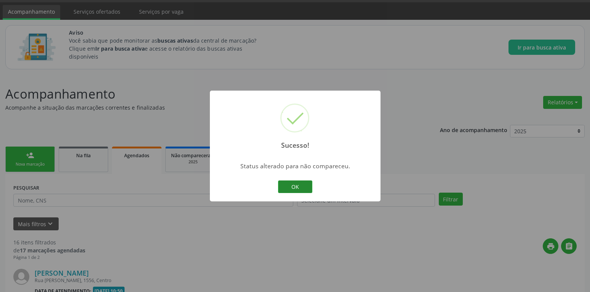
click at [297, 187] on button "OK" at bounding box center [295, 186] width 34 height 13
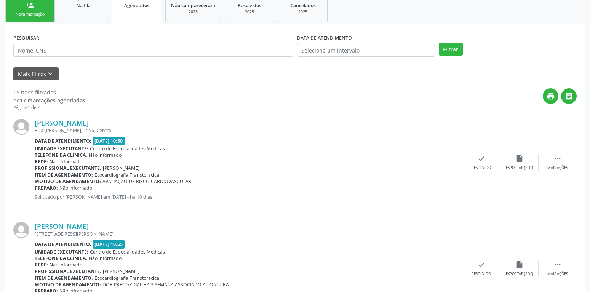
scroll to position [177, 0]
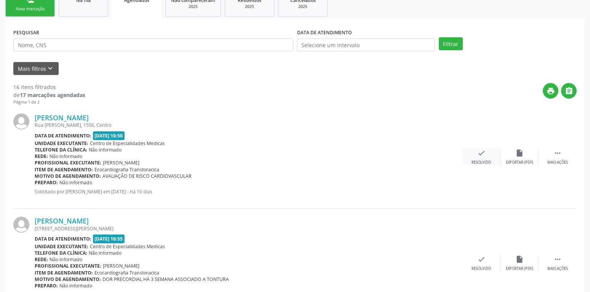
click at [482, 157] on icon "check" at bounding box center [481, 153] width 8 height 8
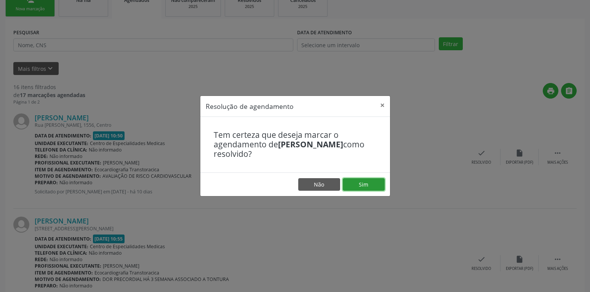
click at [362, 181] on button "Sim" at bounding box center [364, 184] width 42 height 13
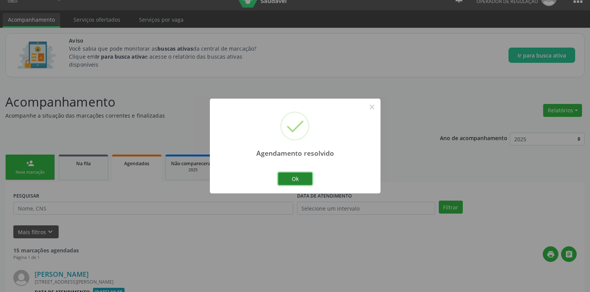
click at [290, 179] on button "Ok" at bounding box center [295, 178] width 34 height 13
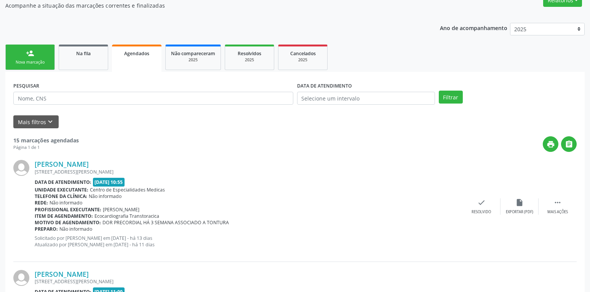
scroll to position [131, 0]
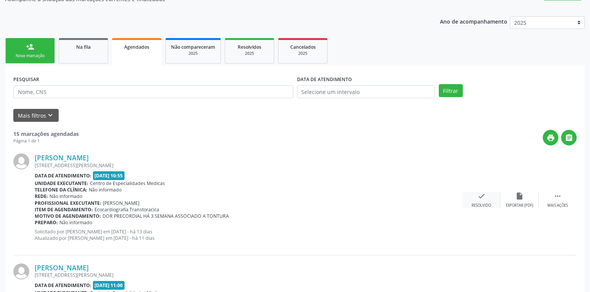
click at [482, 197] on icon "check" at bounding box center [481, 196] width 8 height 8
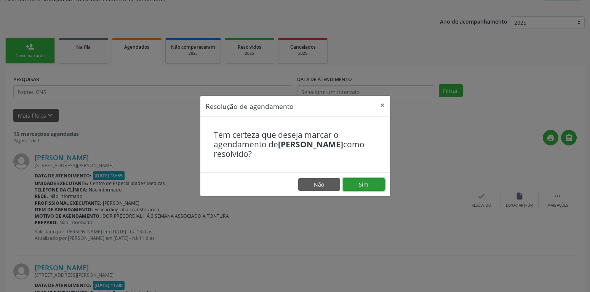
click at [375, 180] on button "Sim" at bounding box center [364, 184] width 42 height 13
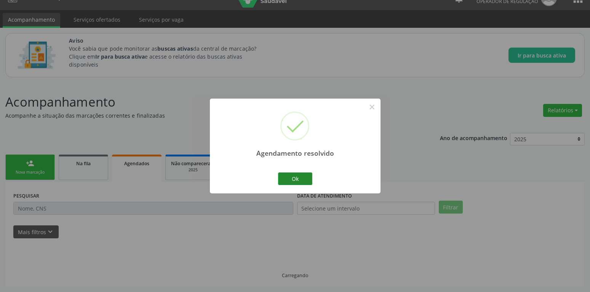
scroll to position [14, 0]
click at [302, 178] on button "Ok" at bounding box center [295, 178] width 34 height 13
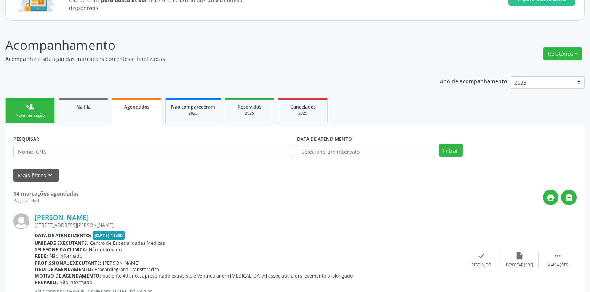
scroll to position [131, 0]
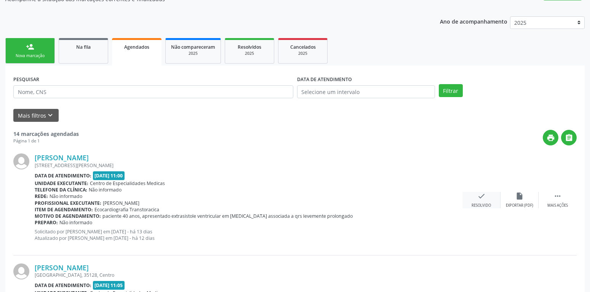
click at [483, 193] on icon "check" at bounding box center [481, 196] width 8 height 8
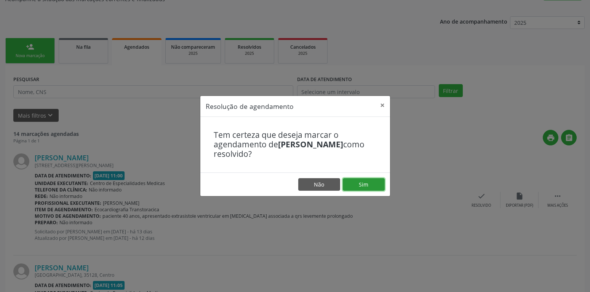
click at [356, 186] on button "Sim" at bounding box center [364, 184] width 42 height 13
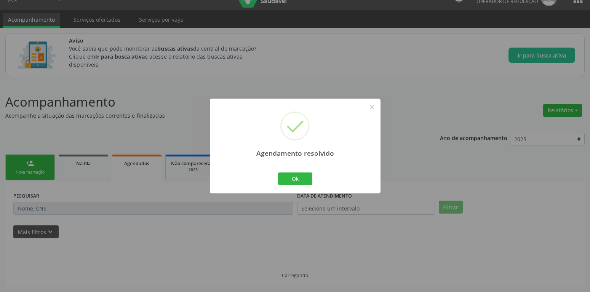
scroll to position [14, 0]
click at [286, 179] on button "Ok" at bounding box center [295, 178] width 34 height 13
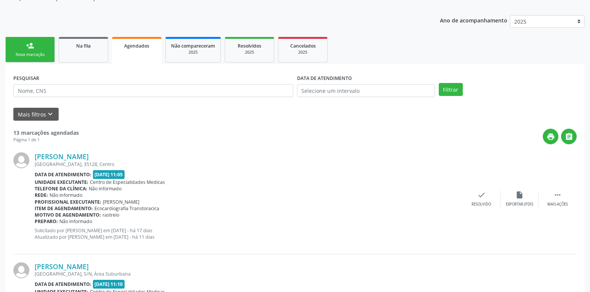
scroll to position [169, 0]
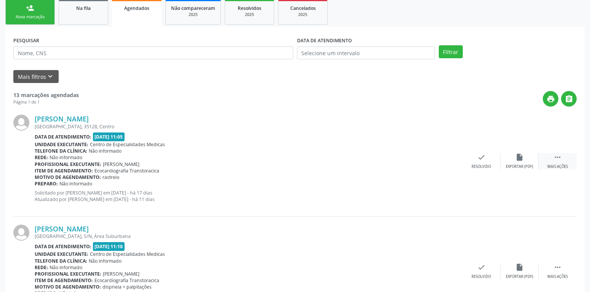
click at [556, 160] on icon "" at bounding box center [557, 157] width 8 height 8
click at [481, 161] on icon "alarm_off" at bounding box center [481, 157] width 8 height 8
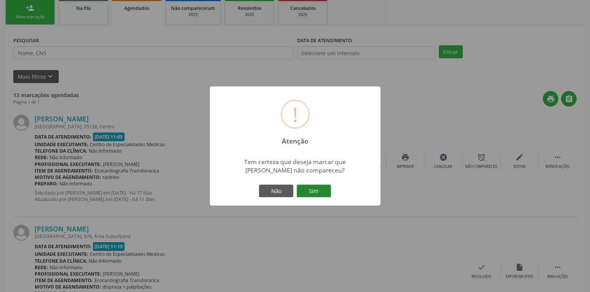
click at [310, 188] on button "Sim" at bounding box center [314, 191] width 34 height 13
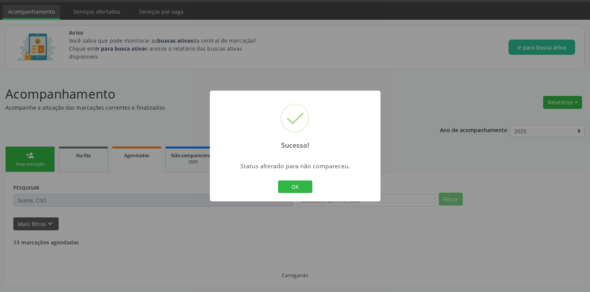
scroll to position [22, 0]
click at [310, 188] on button "OK" at bounding box center [295, 186] width 34 height 13
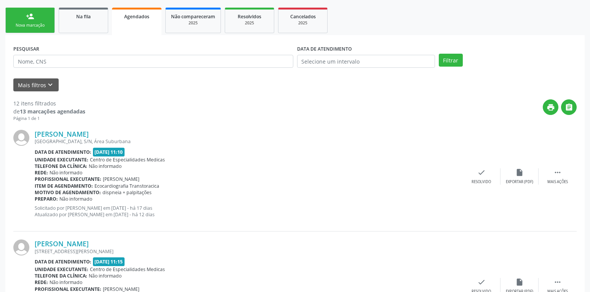
scroll to position [177, 0]
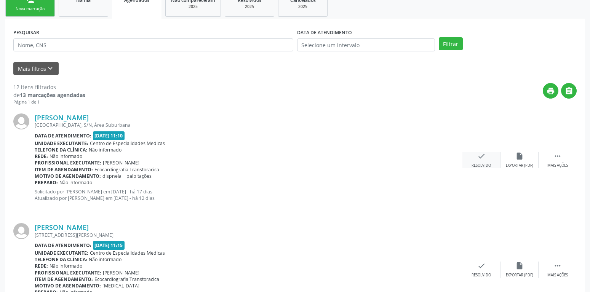
click at [472, 156] on div "check Resolvido" at bounding box center [481, 160] width 38 height 16
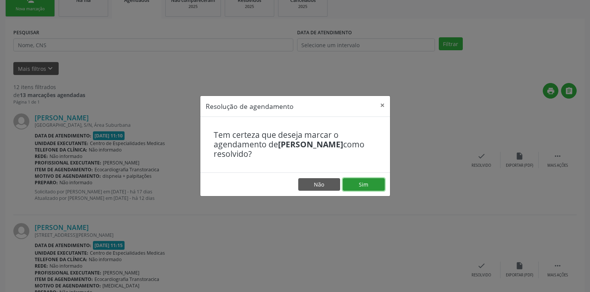
click at [383, 183] on button "Sim" at bounding box center [364, 184] width 42 height 13
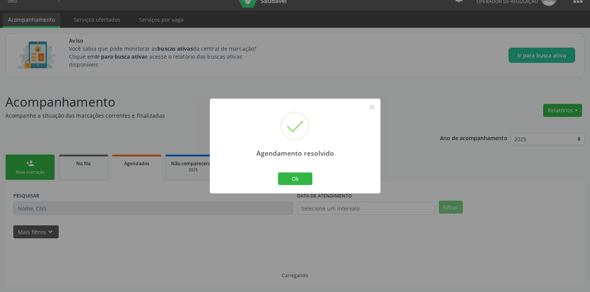
scroll to position [14, 0]
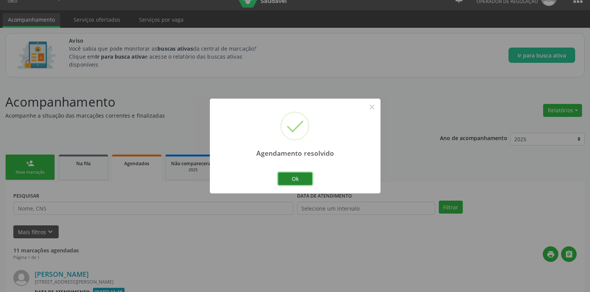
click at [290, 176] on button "Ok" at bounding box center [295, 178] width 34 height 13
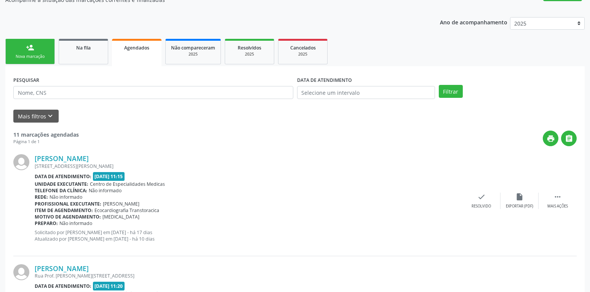
scroll to position [208, 0]
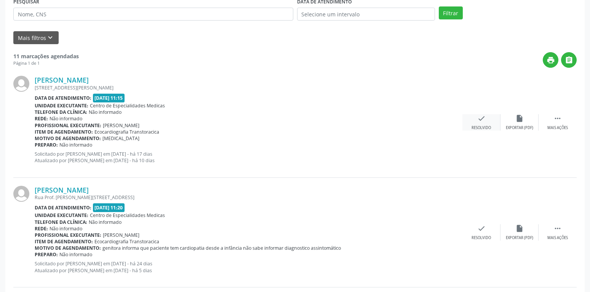
click at [482, 120] on icon "check" at bounding box center [481, 118] width 8 height 8
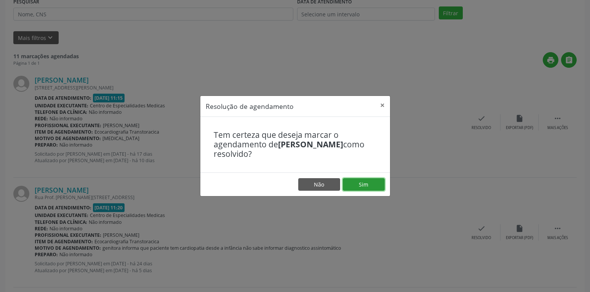
click at [371, 182] on button "Sim" at bounding box center [364, 184] width 42 height 13
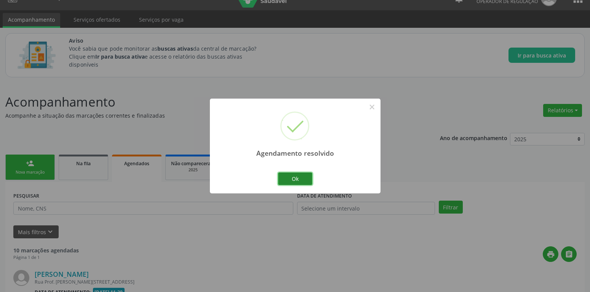
click at [298, 179] on button "Ok" at bounding box center [295, 178] width 34 height 13
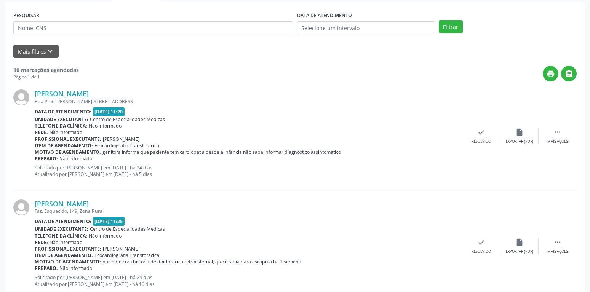
scroll to position [208, 0]
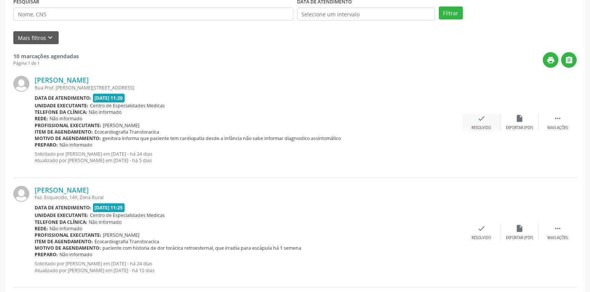
click at [481, 117] on icon "check" at bounding box center [481, 118] width 8 height 8
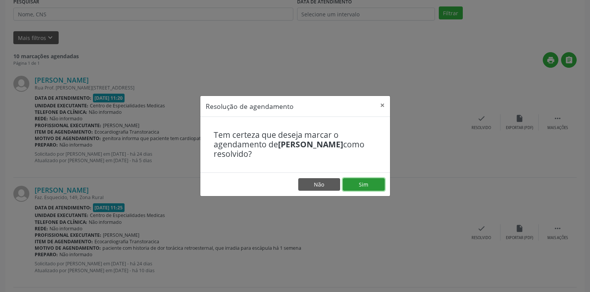
click at [365, 180] on button "Sim" at bounding box center [364, 184] width 42 height 13
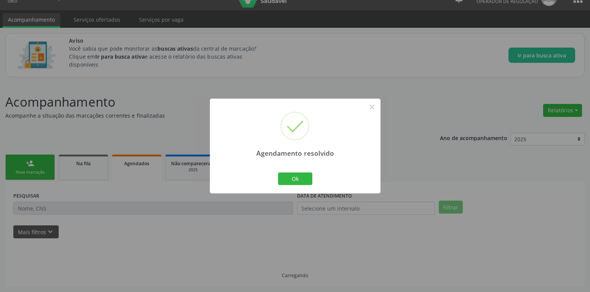
scroll to position [14, 0]
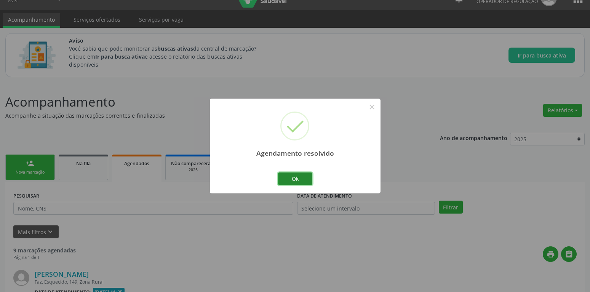
click at [285, 176] on button "Ok" at bounding box center [295, 178] width 34 height 13
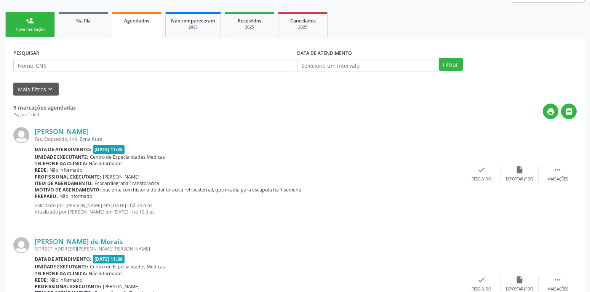
scroll to position [169, 0]
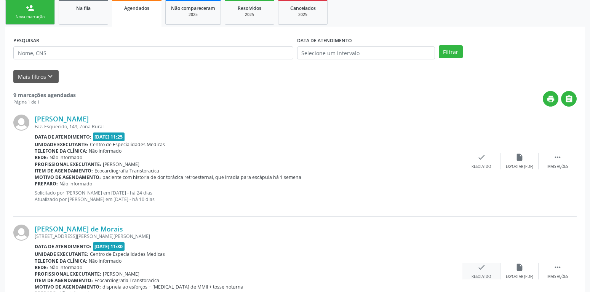
click at [485, 268] on icon "check" at bounding box center [481, 267] width 8 height 8
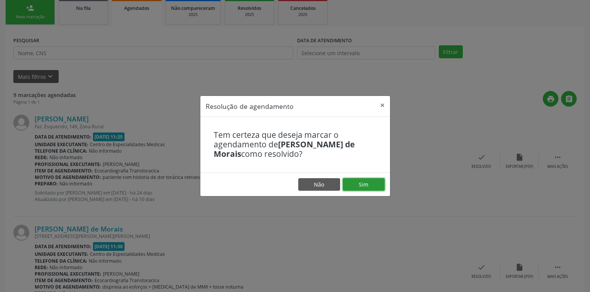
click at [360, 179] on button "Sim" at bounding box center [364, 184] width 42 height 13
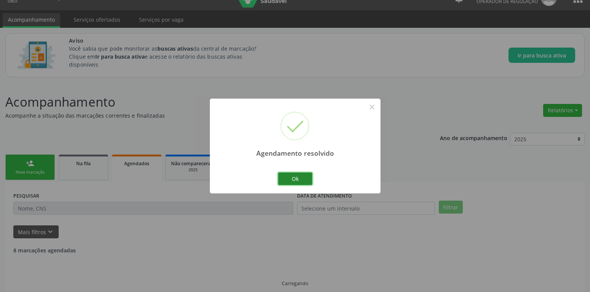
click at [305, 178] on button "Ok" at bounding box center [295, 178] width 34 height 13
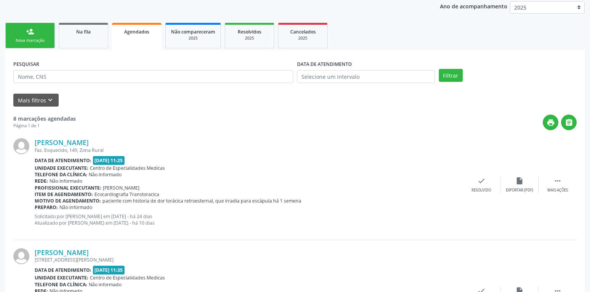
scroll to position [169, 0]
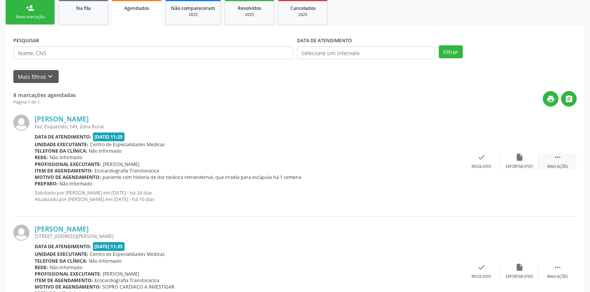
click at [557, 154] on icon "" at bounding box center [557, 157] width 8 height 8
click at [481, 161] on icon "alarm_off" at bounding box center [481, 157] width 8 height 8
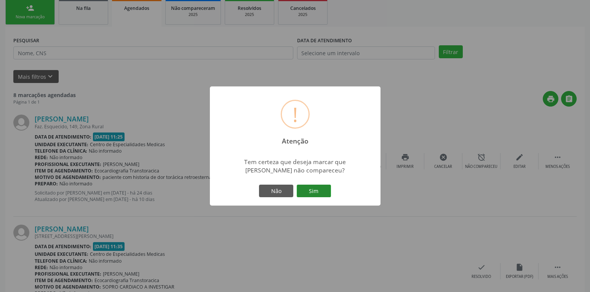
click at [311, 192] on button "Sim" at bounding box center [314, 191] width 34 height 13
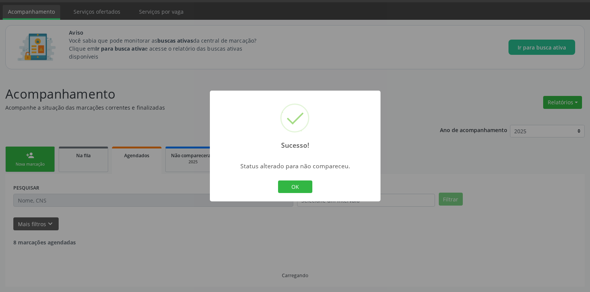
scroll to position [22, 0]
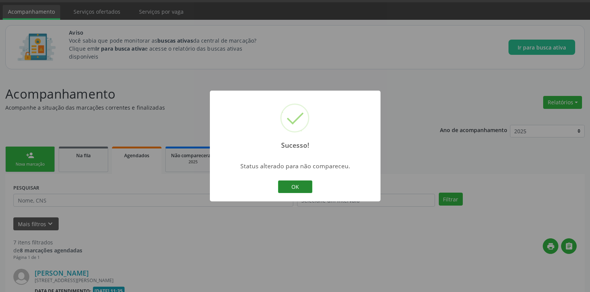
click at [305, 188] on button "OK" at bounding box center [295, 186] width 34 height 13
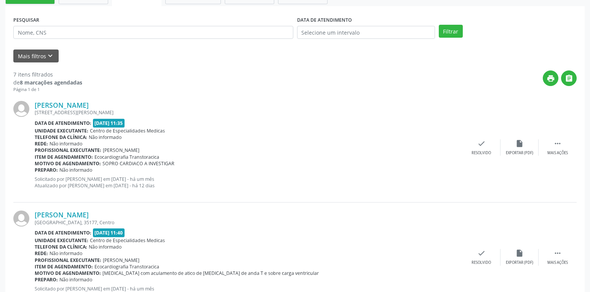
scroll to position [177, 0]
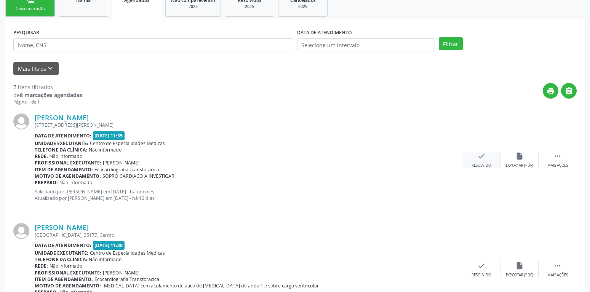
click at [477, 158] on icon "check" at bounding box center [481, 156] width 8 height 8
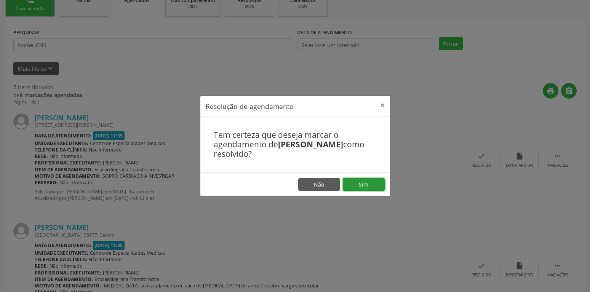
click at [356, 183] on button "Sim" at bounding box center [364, 184] width 42 height 13
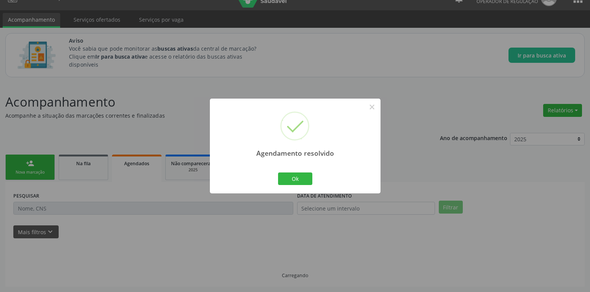
scroll to position [14, 0]
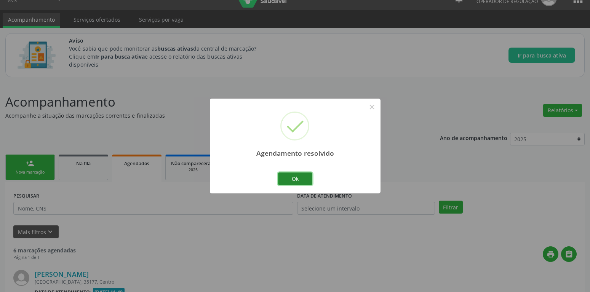
click at [307, 182] on button "Ok" at bounding box center [295, 178] width 34 height 13
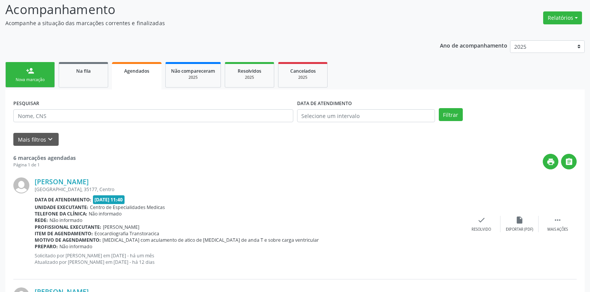
scroll to position [169, 0]
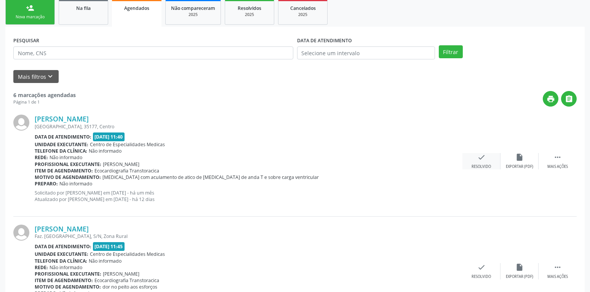
click at [481, 158] on icon "check" at bounding box center [481, 157] width 8 height 8
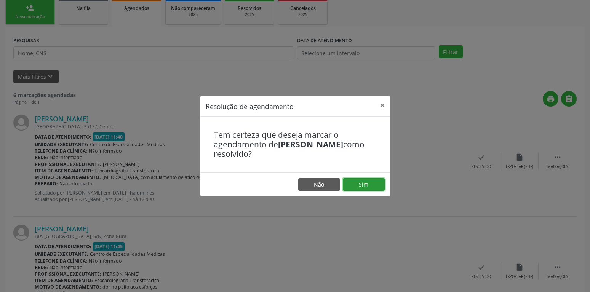
click at [376, 184] on button "Sim" at bounding box center [364, 184] width 42 height 13
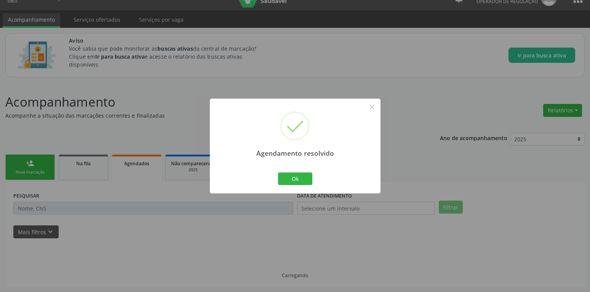
scroll to position [14, 0]
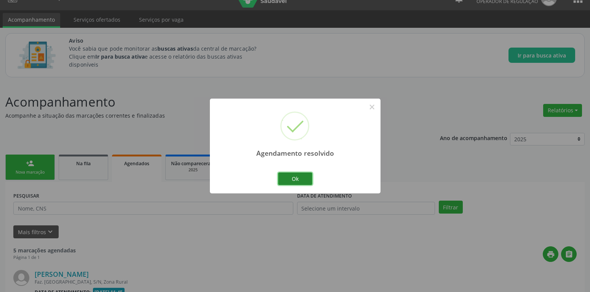
click at [289, 176] on button "Ok" at bounding box center [295, 178] width 34 height 13
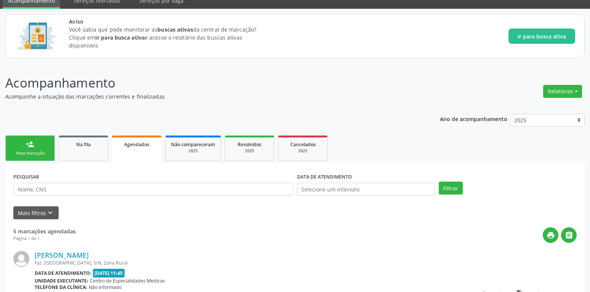
scroll to position [169, 0]
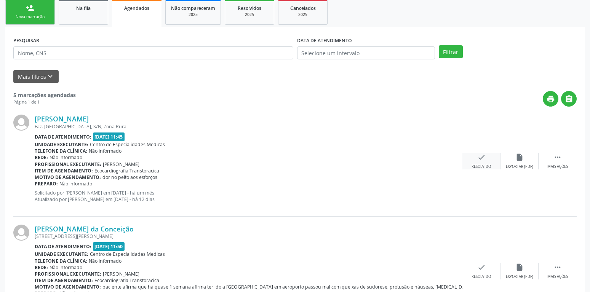
click at [479, 160] on icon "check" at bounding box center [481, 157] width 8 height 8
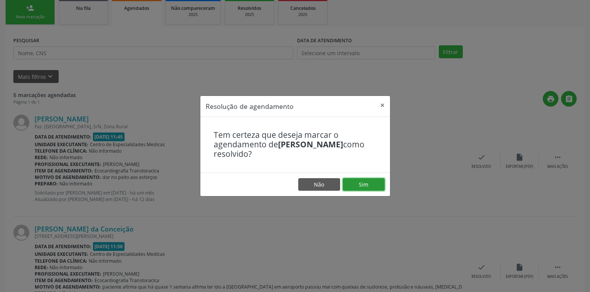
click at [371, 185] on button "Sim" at bounding box center [364, 184] width 42 height 13
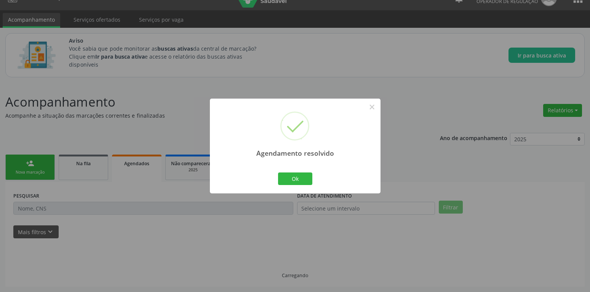
scroll to position [14, 0]
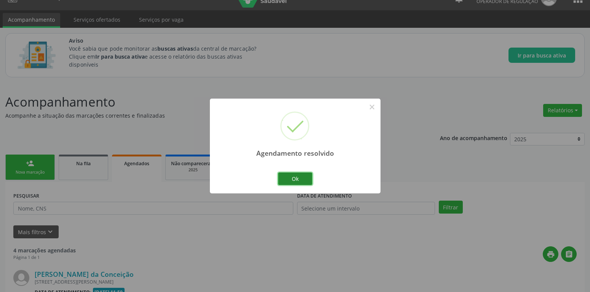
click at [289, 177] on button "Ok" at bounding box center [295, 178] width 34 height 13
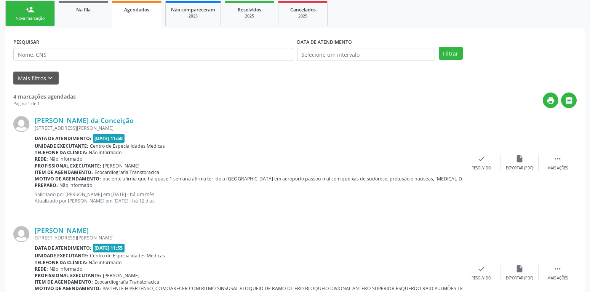
scroll to position [169, 0]
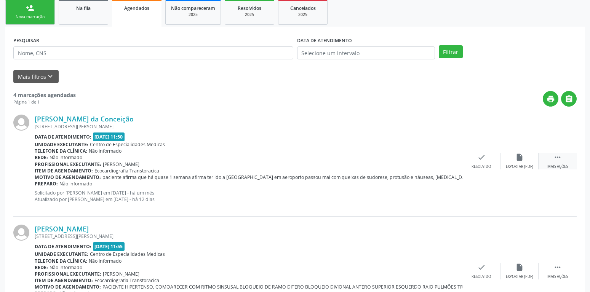
click at [557, 156] on icon "" at bounding box center [557, 157] width 8 height 8
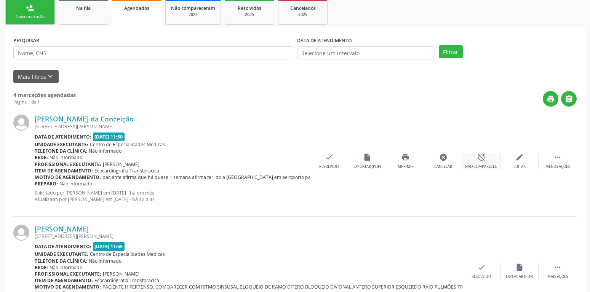
click at [485, 161] on div "alarm_off Não compareceu" at bounding box center [481, 161] width 38 height 16
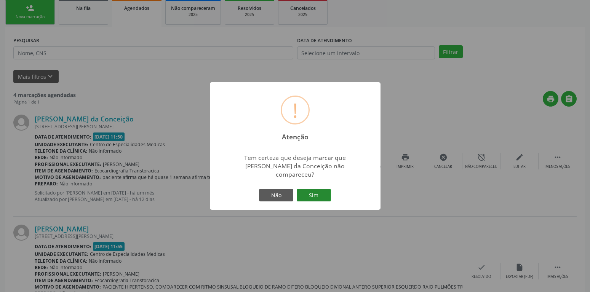
click at [316, 190] on button "Sim" at bounding box center [314, 195] width 34 height 13
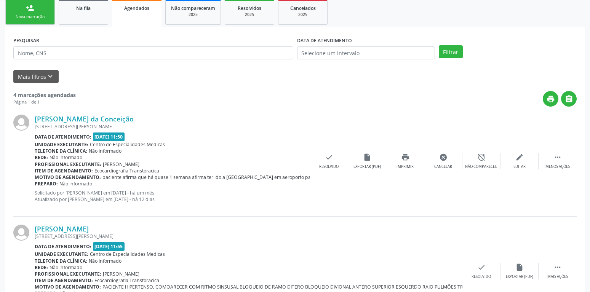
scroll to position [22, 0]
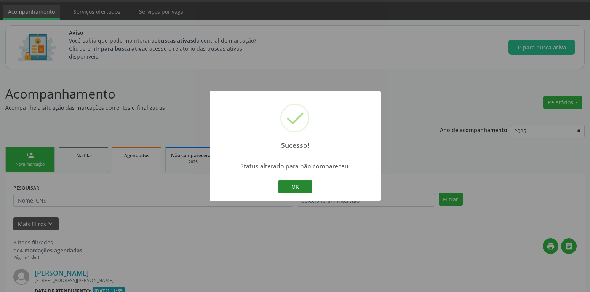
click at [297, 188] on button "OK" at bounding box center [295, 186] width 34 height 13
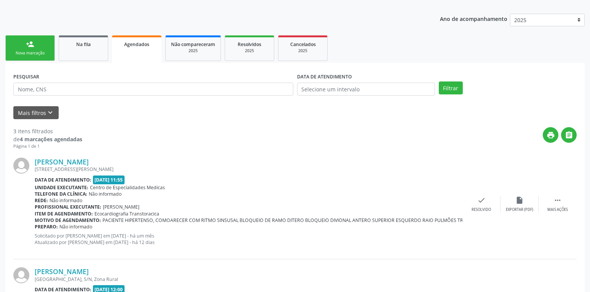
scroll to position [139, 0]
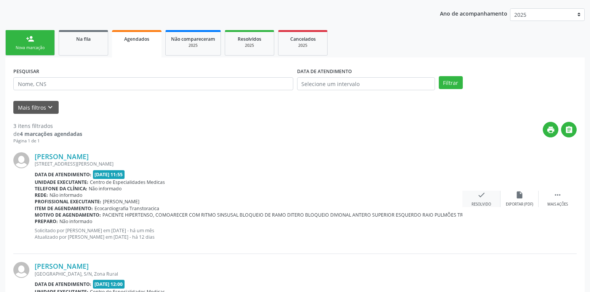
click at [480, 196] on icon "check" at bounding box center [481, 195] width 8 height 8
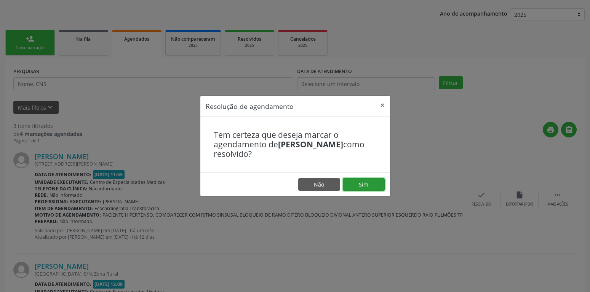
click at [373, 185] on button "Sim" at bounding box center [364, 184] width 42 height 13
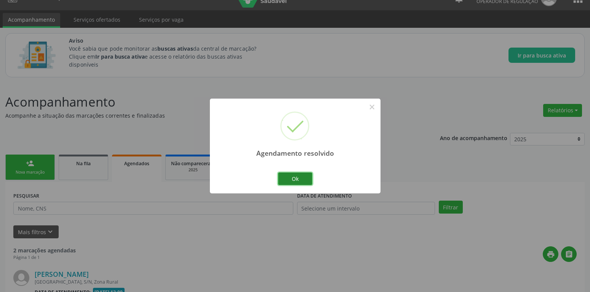
click at [297, 176] on button "Ok" at bounding box center [295, 178] width 34 height 13
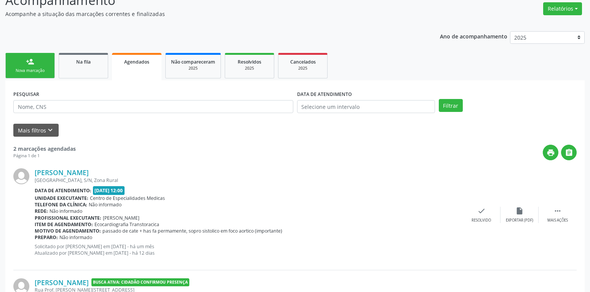
scroll to position [131, 0]
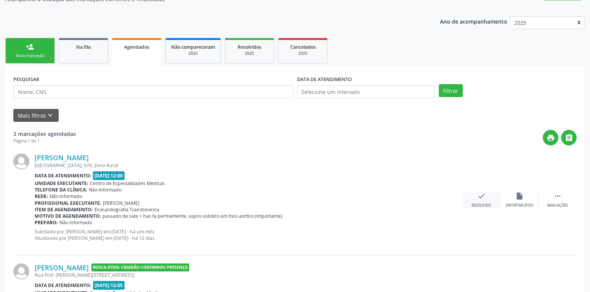
click at [483, 198] on icon "check" at bounding box center [481, 196] width 8 height 8
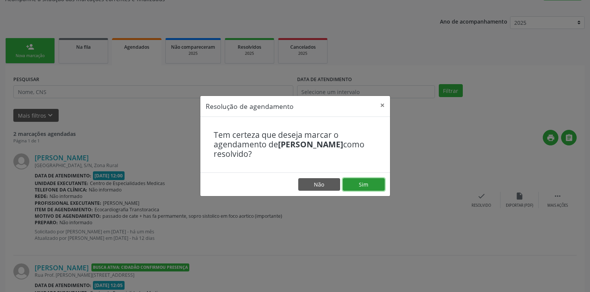
click at [362, 182] on button "Sim" at bounding box center [364, 184] width 42 height 13
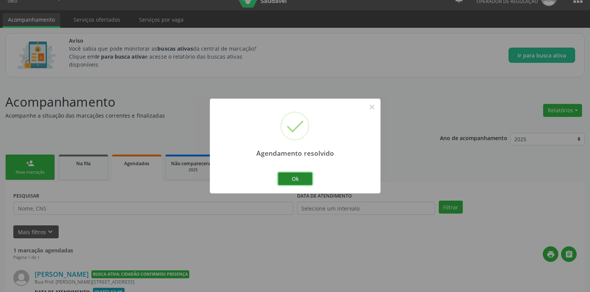
click at [303, 179] on button "Ok" at bounding box center [295, 178] width 34 height 13
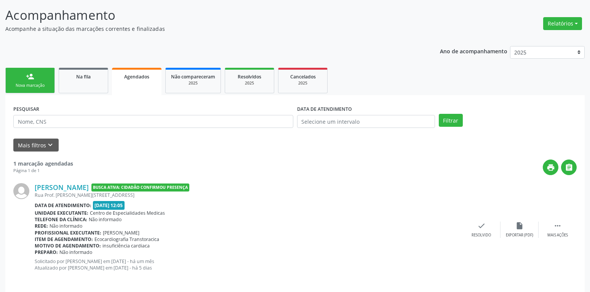
scroll to position [107, 0]
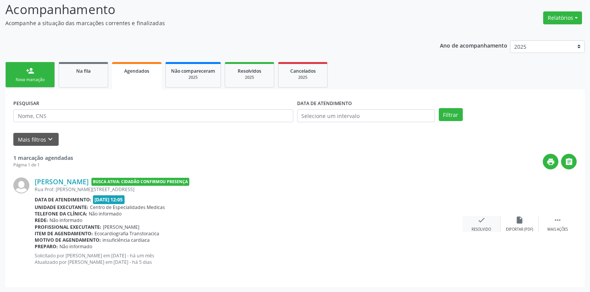
click at [478, 220] on icon "check" at bounding box center [481, 220] width 8 height 8
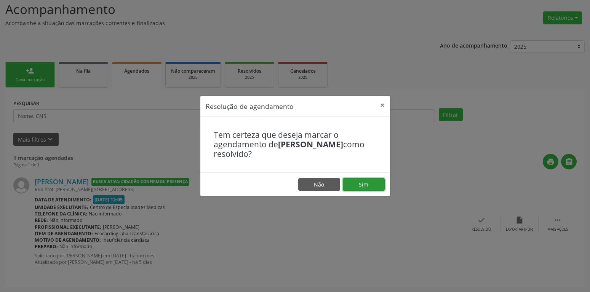
click at [376, 184] on button "Sim" at bounding box center [364, 184] width 42 height 13
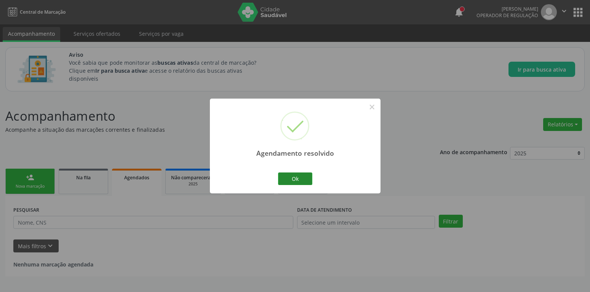
scroll to position [0, 0]
click at [303, 174] on button "Ok" at bounding box center [295, 178] width 34 height 13
